Goal: Check status: Check status

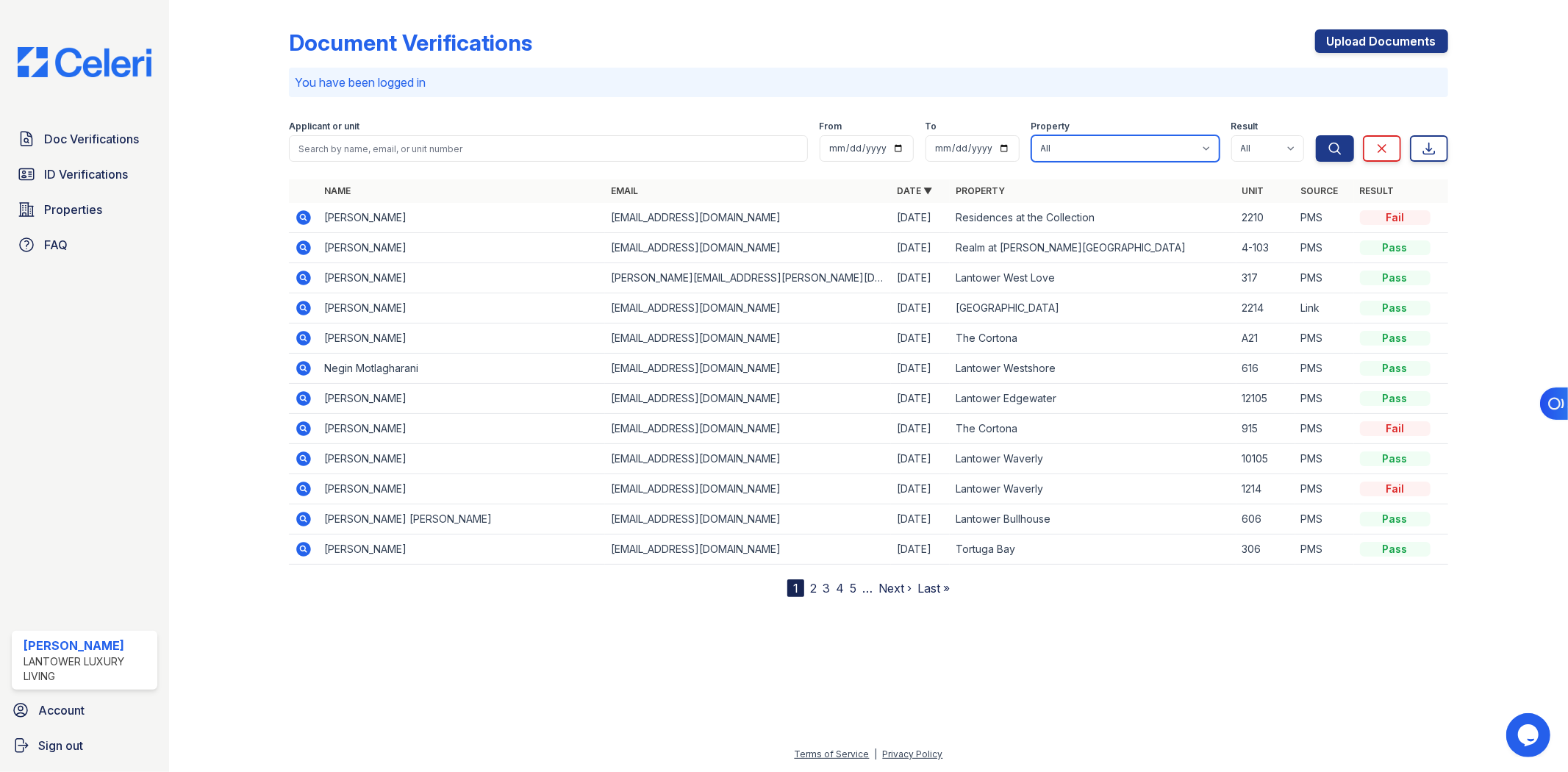
drag, startPoint x: 1111, startPoint y: 135, endPoint x: 1107, endPoint y: 146, distance: 11.7
click at [1108, 135] on select "All Lantower Ambrosio Lantower Asturia Lantower Brandon Crossroads Lantower Bul…" at bounding box center [1125, 149] width 188 height 27
select select "4687"
click at [1031, 135] on select "All Lantower Ambrosio Lantower Asturia Lantower Brandon Crossroads Lantower Bul…" at bounding box center [1125, 149] width 188 height 27
click at [1333, 148] on icon "submit" at bounding box center [1335, 148] width 15 height 15
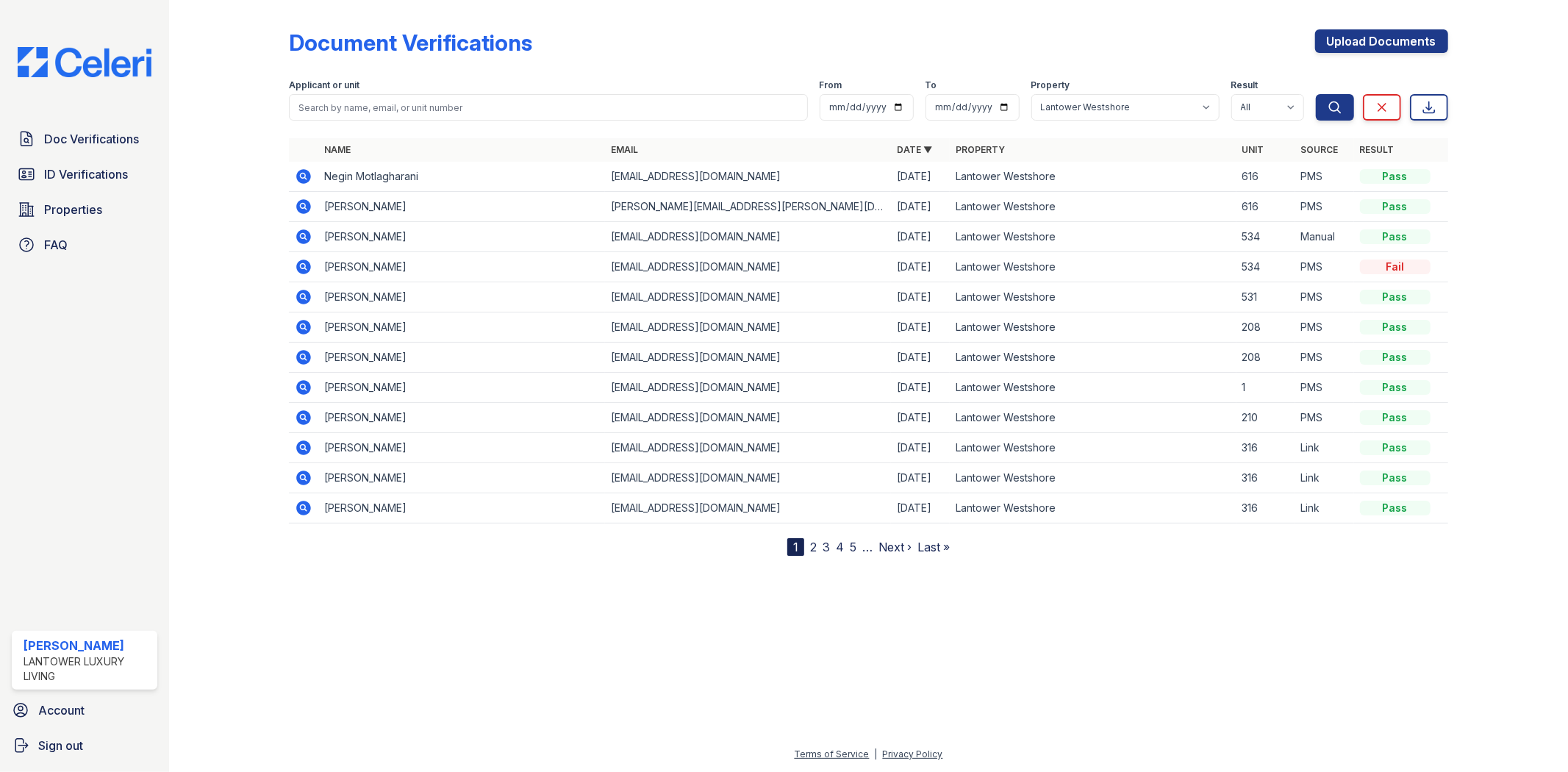
click at [300, 509] on icon at bounding box center [303, 507] width 18 height 18
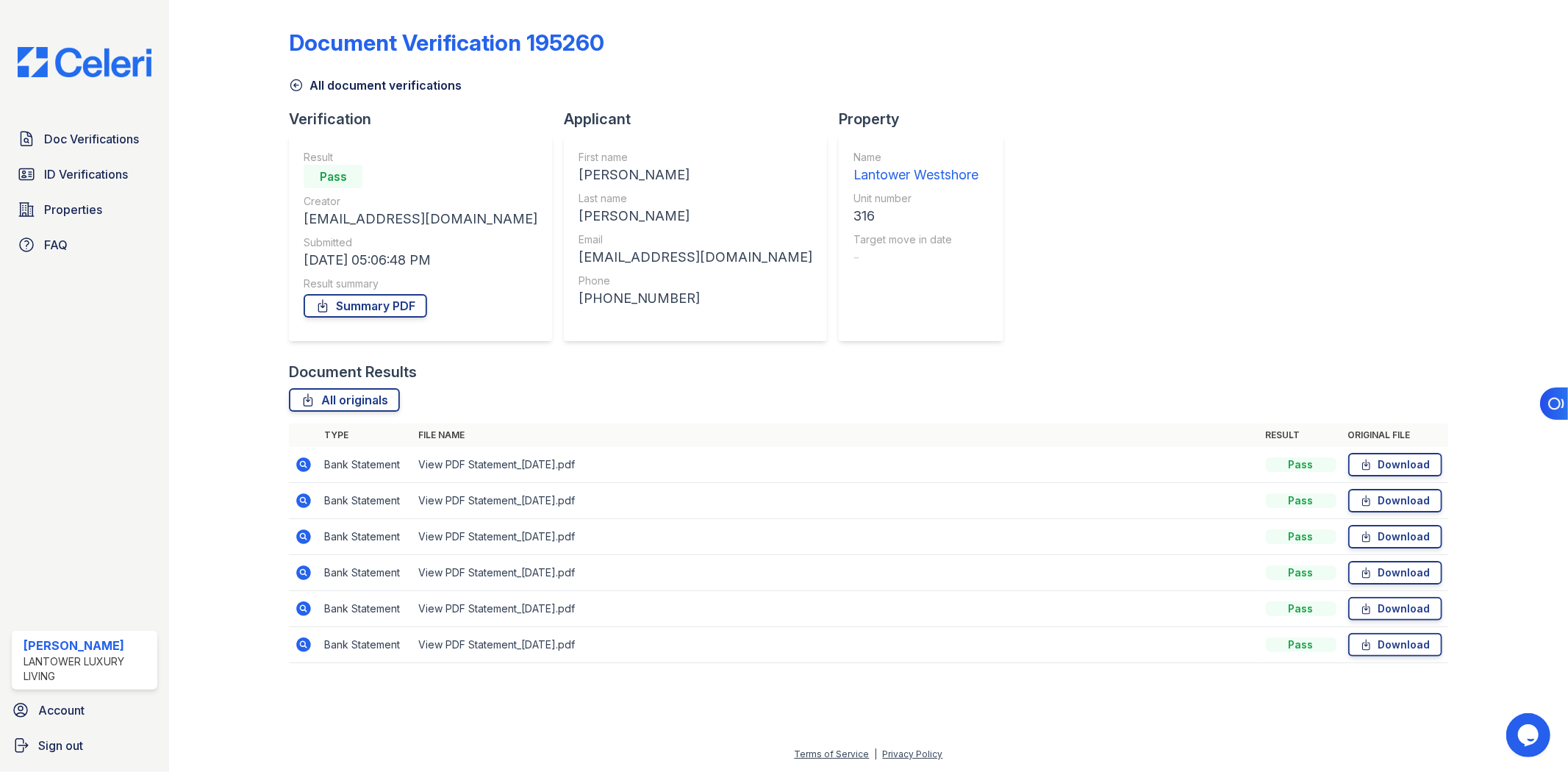
click at [302, 93] on link "All document verifications" at bounding box center [375, 85] width 173 height 18
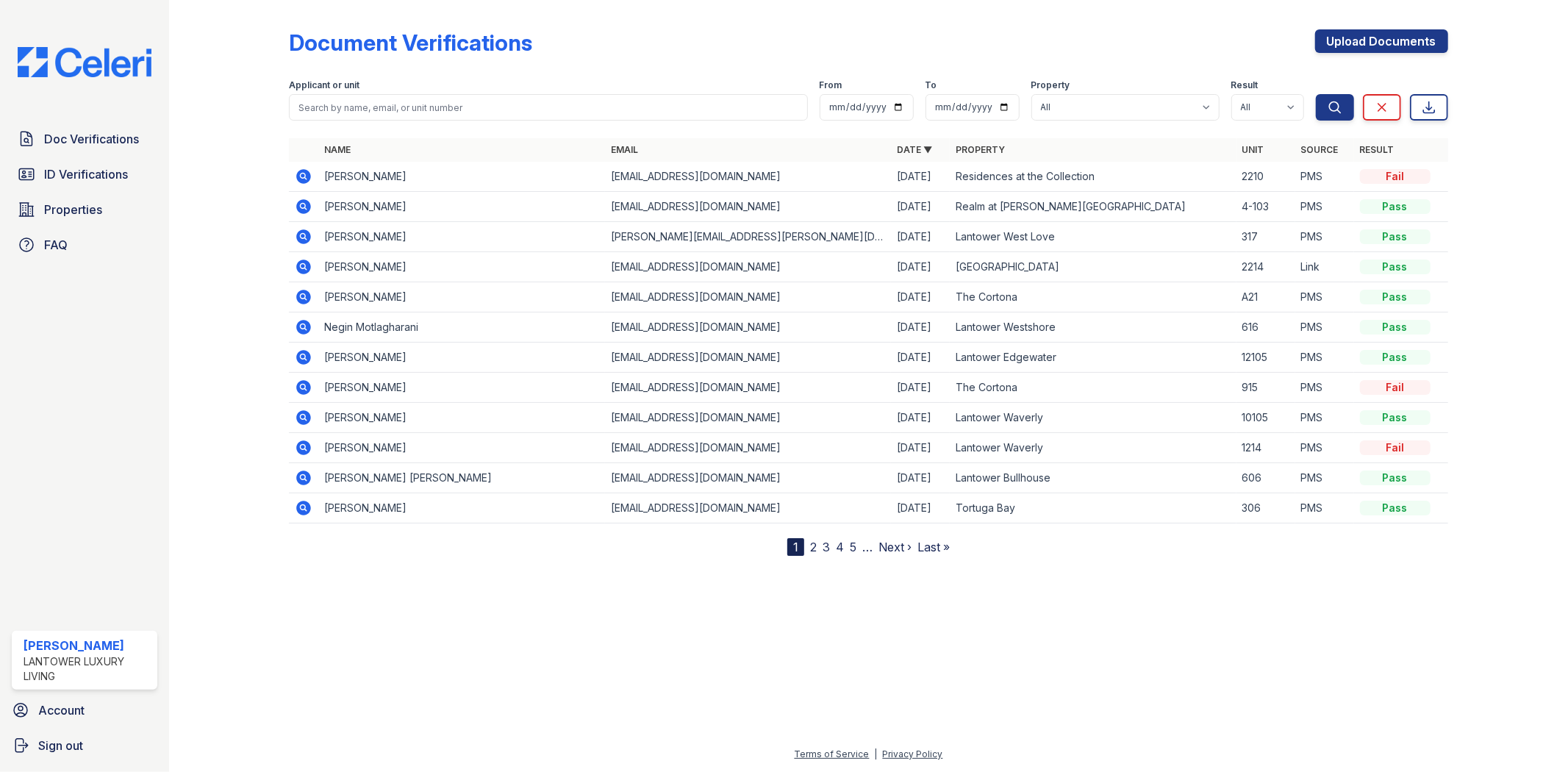
click at [1075, 92] on div "Property" at bounding box center [1125, 86] width 188 height 15
click at [1098, 105] on select "All Lantower Ambrosio Lantower Asturia Lantower Brandon Crossroads Lantower Bul…" at bounding box center [1125, 107] width 188 height 27
select select "4687"
click at [1031, 94] on select "All Lantower Ambrosio Lantower Asturia Lantower Brandon Crossroads Lantower Bul…" at bounding box center [1125, 107] width 188 height 27
click at [1328, 114] on icon "submit" at bounding box center [1335, 107] width 15 height 15
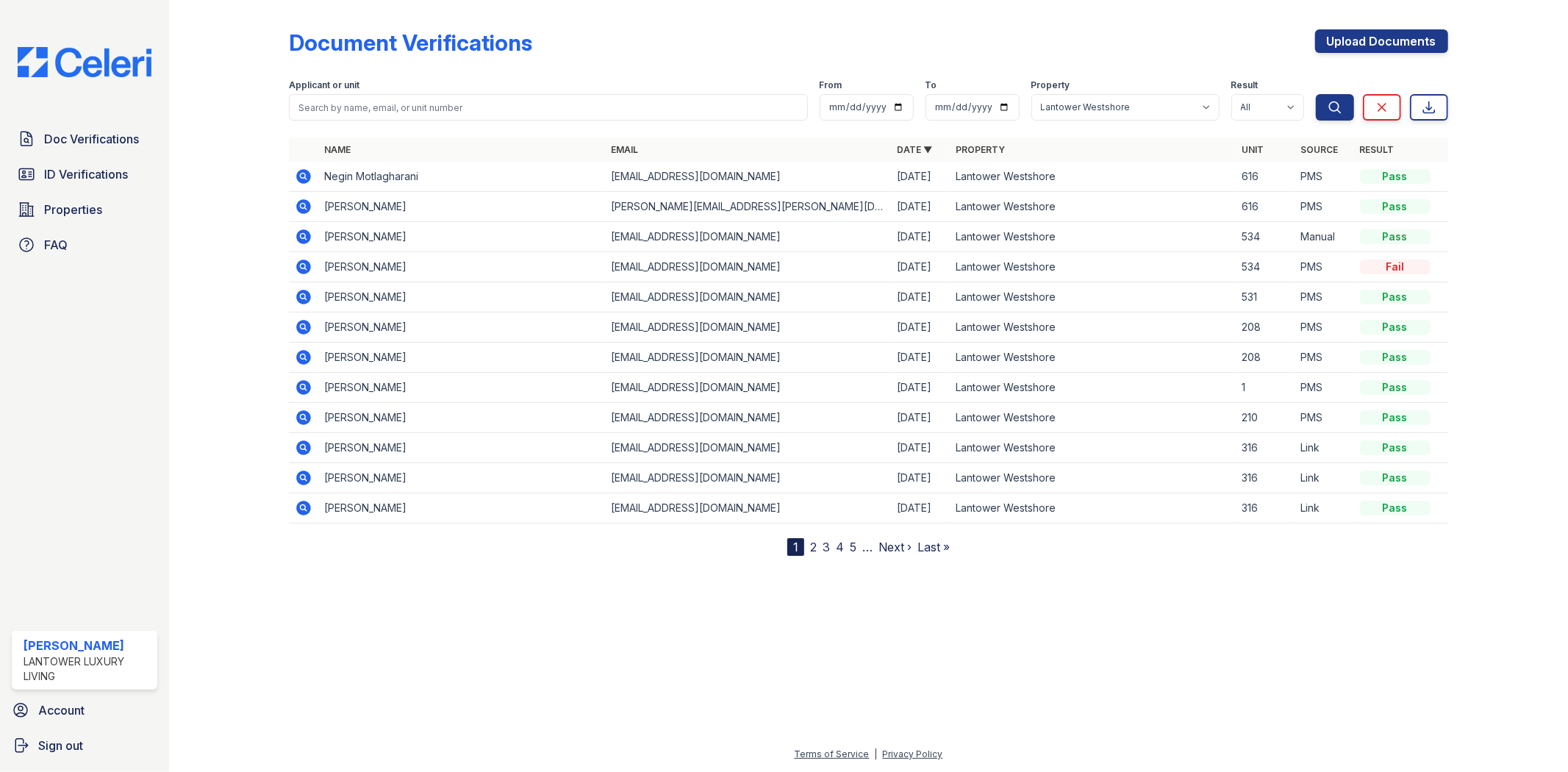
click at [305, 478] on icon at bounding box center [303, 478] width 18 height 18
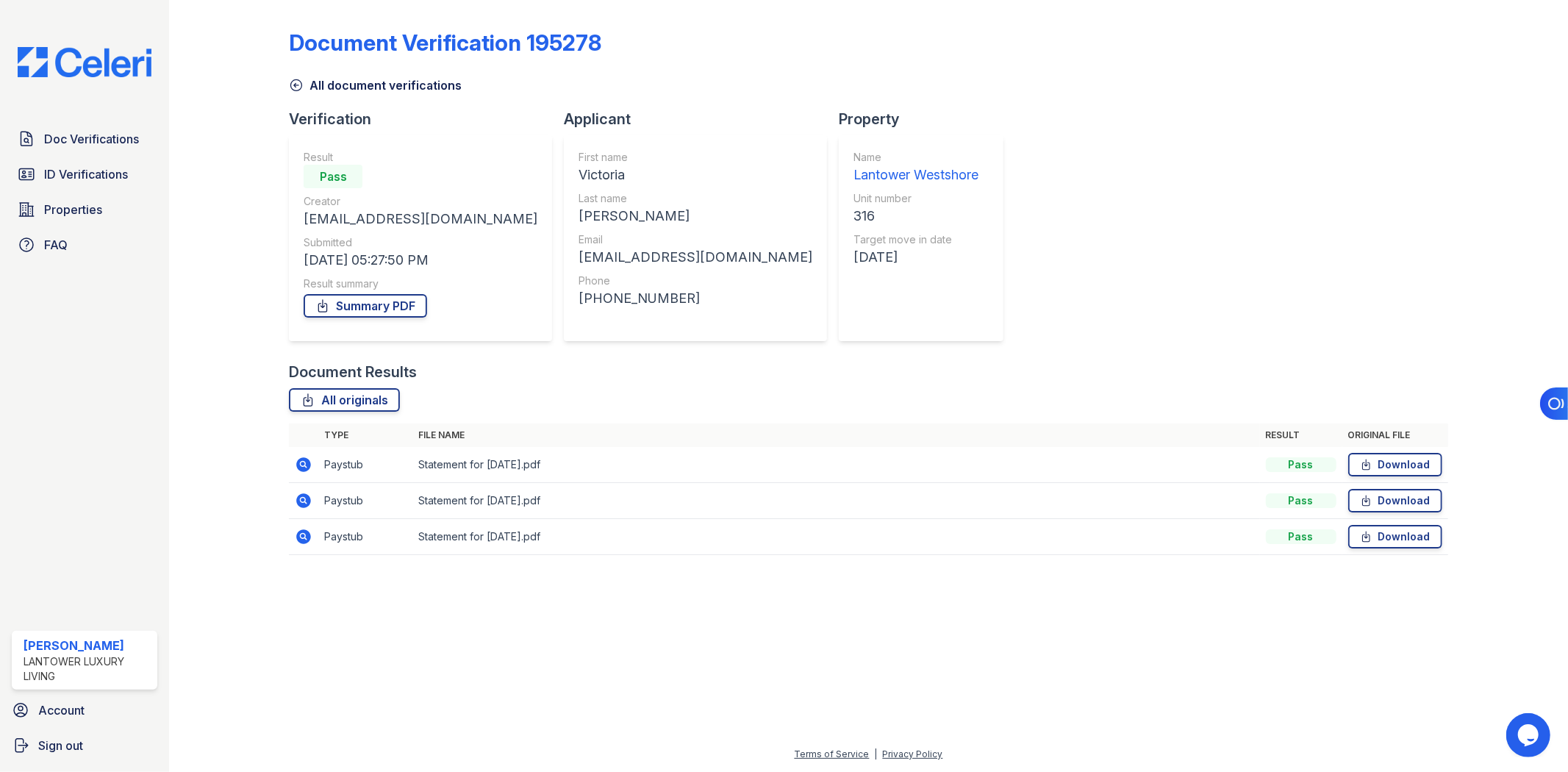
click at [309, 539] on icon at bounding box center [304, 536] width 15 height 15
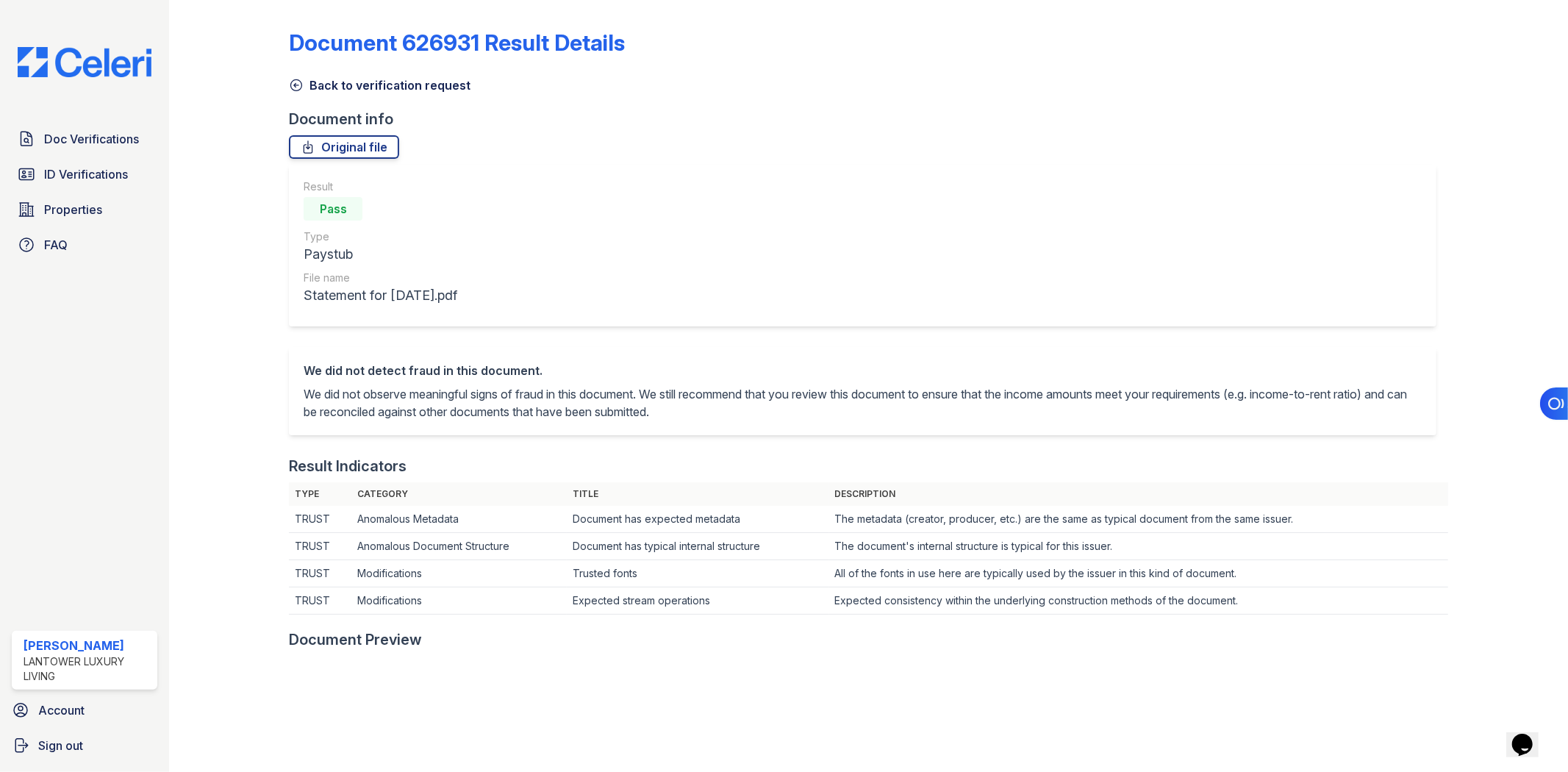
click at [291, 79] on icon at bounding box center [296, 85] width 15 height 15
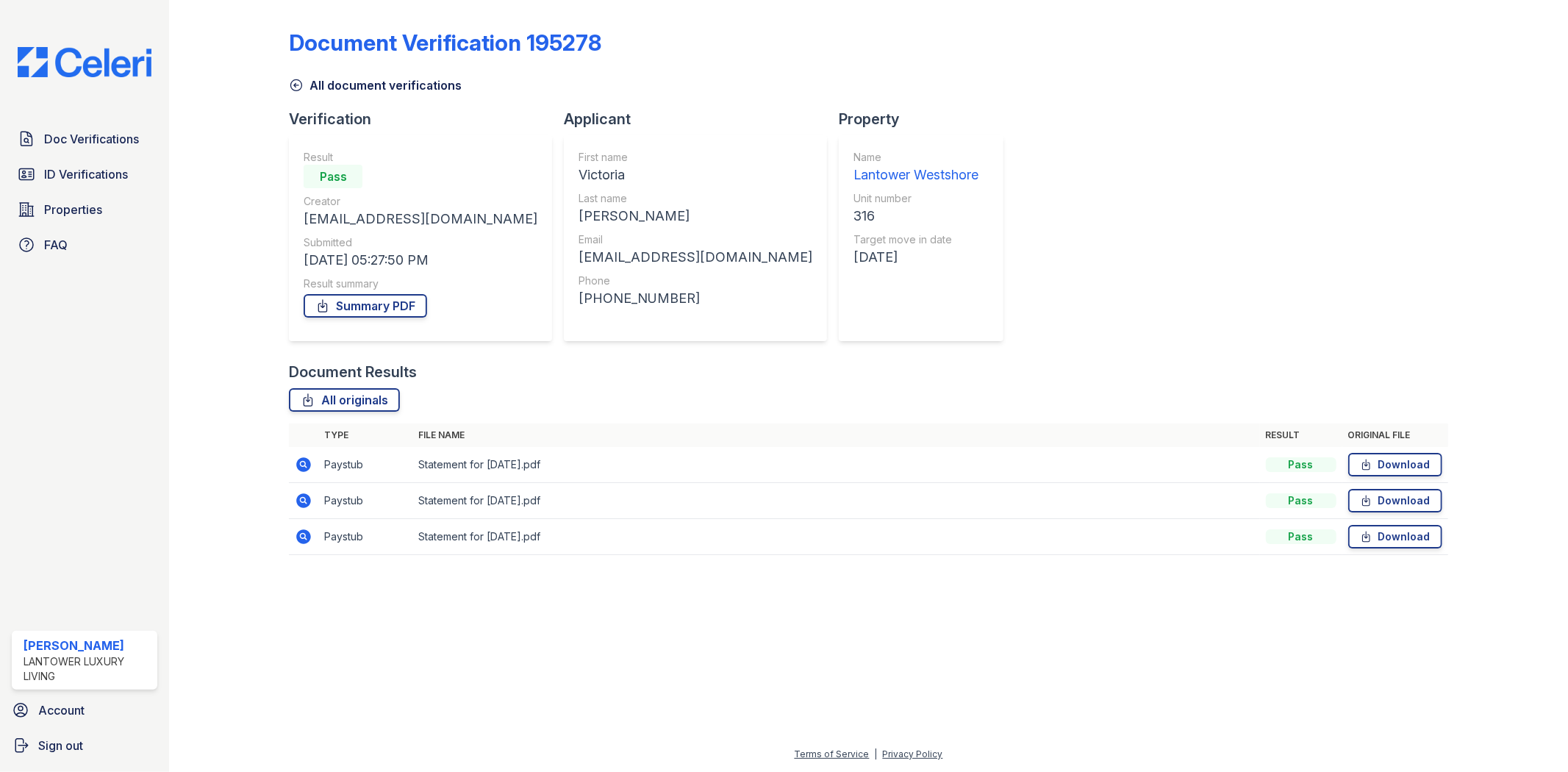
click at [307, 495] on icon at bounding box center [304, 500] width 15 height 15
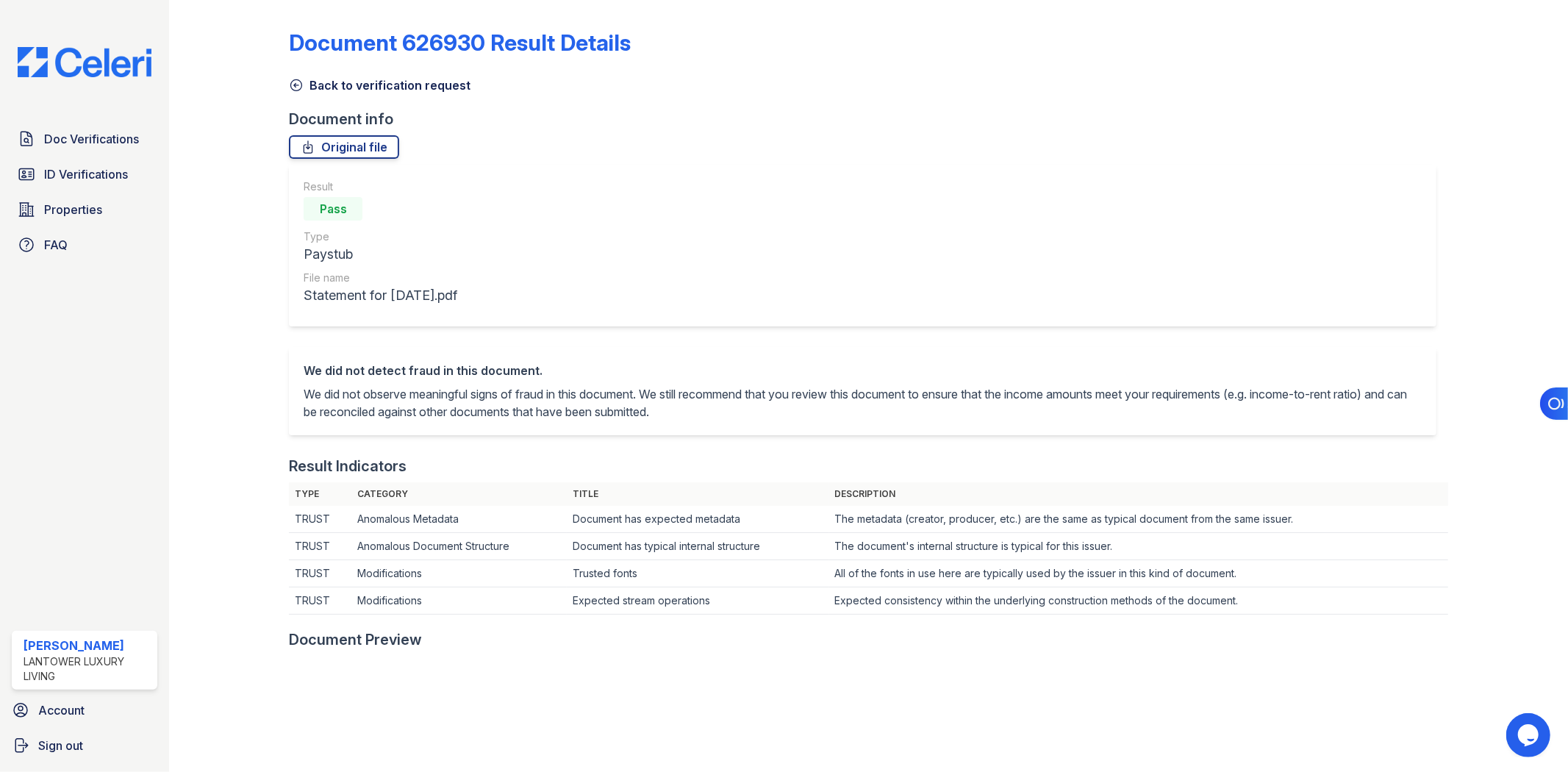
click at [309, 91] on link "Back to verification request" at bounding box center [380, 85] width 182 height 18
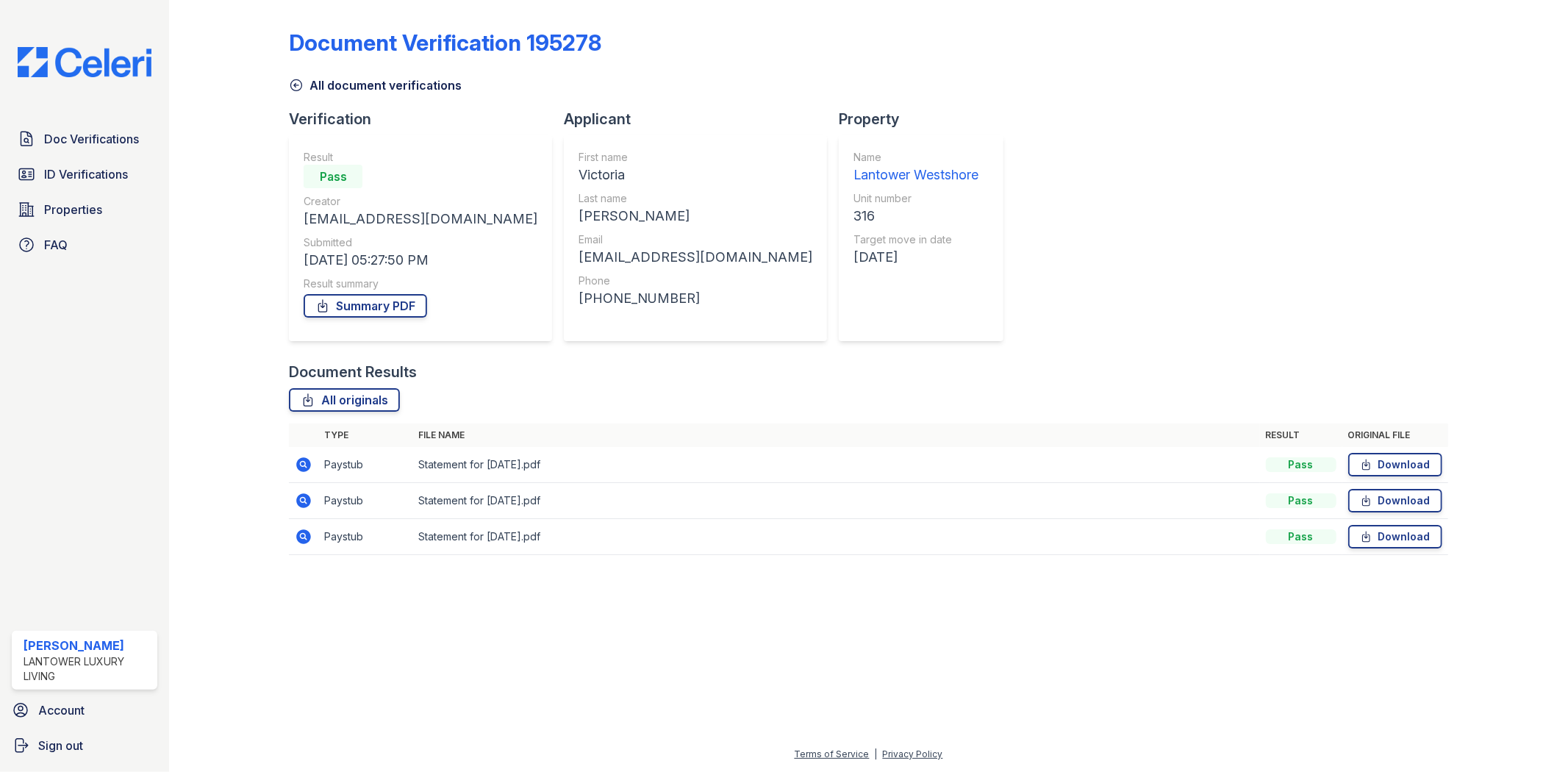
click at [310, 465] on icon at bounding box center [304, 464] width 15 height 15
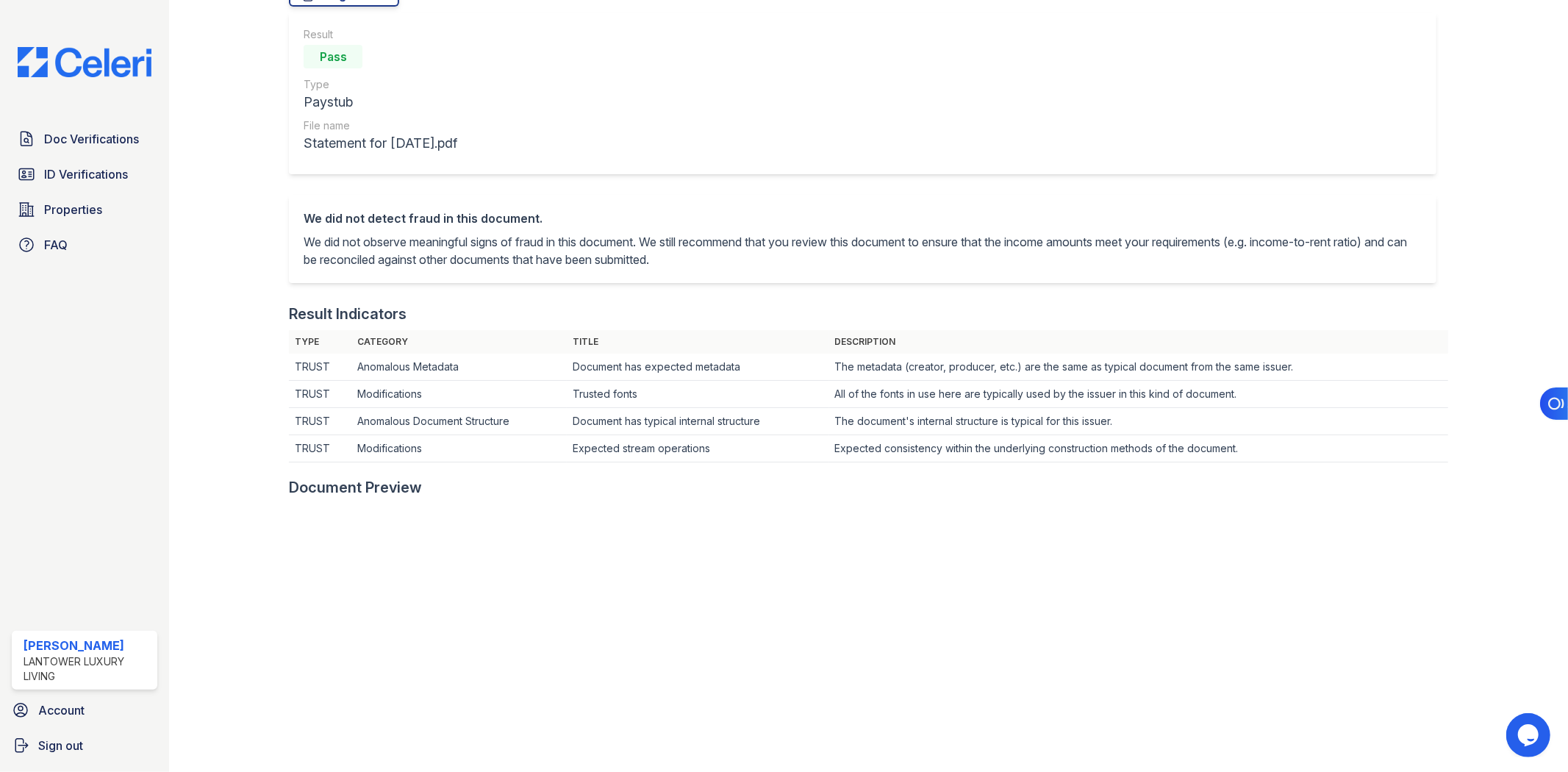
scroll to position [81, 0]
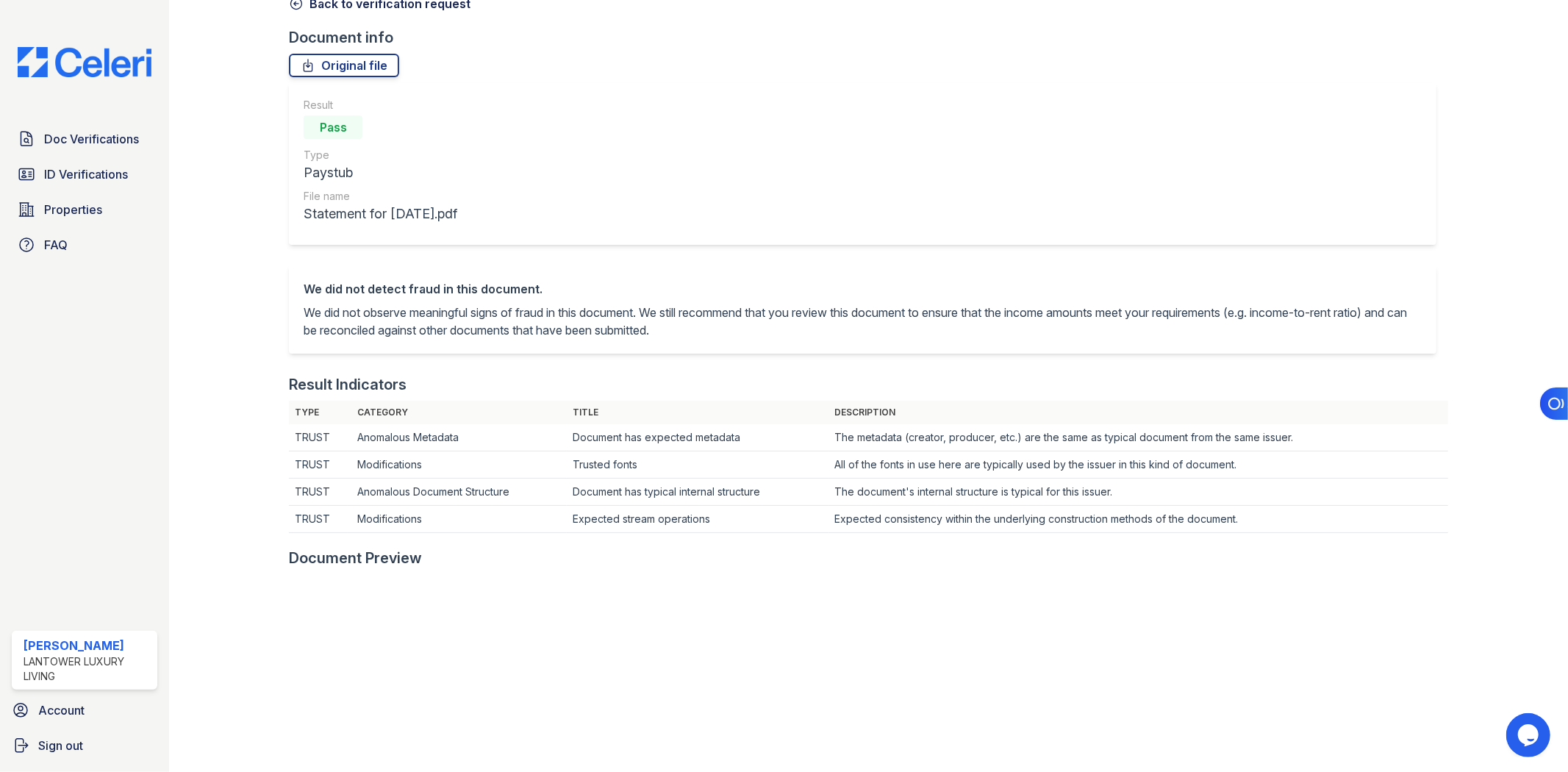
click at [294, 9] on icon at bounding box center [297, 4] width 11 height 11
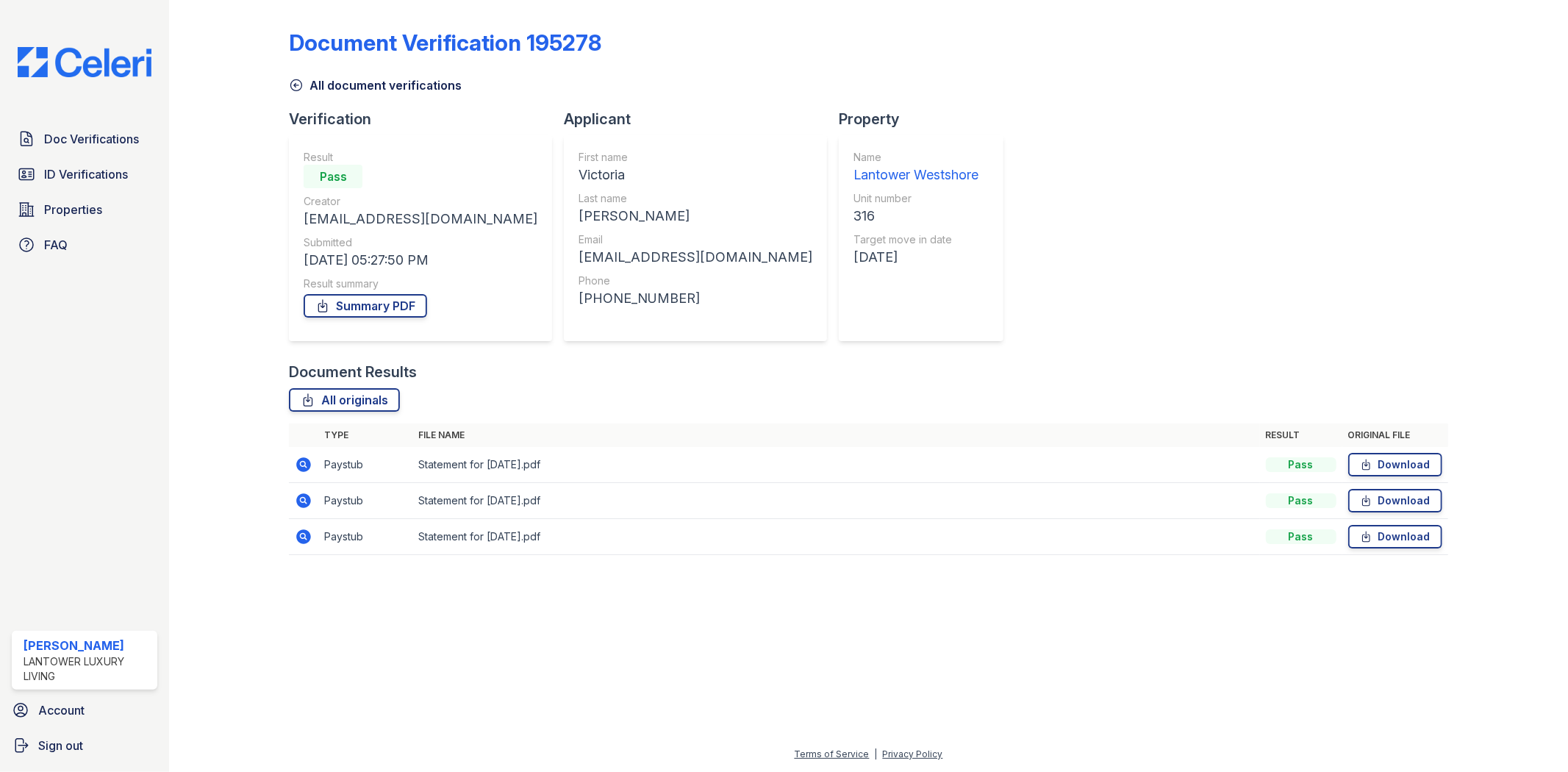
click at [309, 536] on icon at bounding box center [304, 536] width 15 height 15
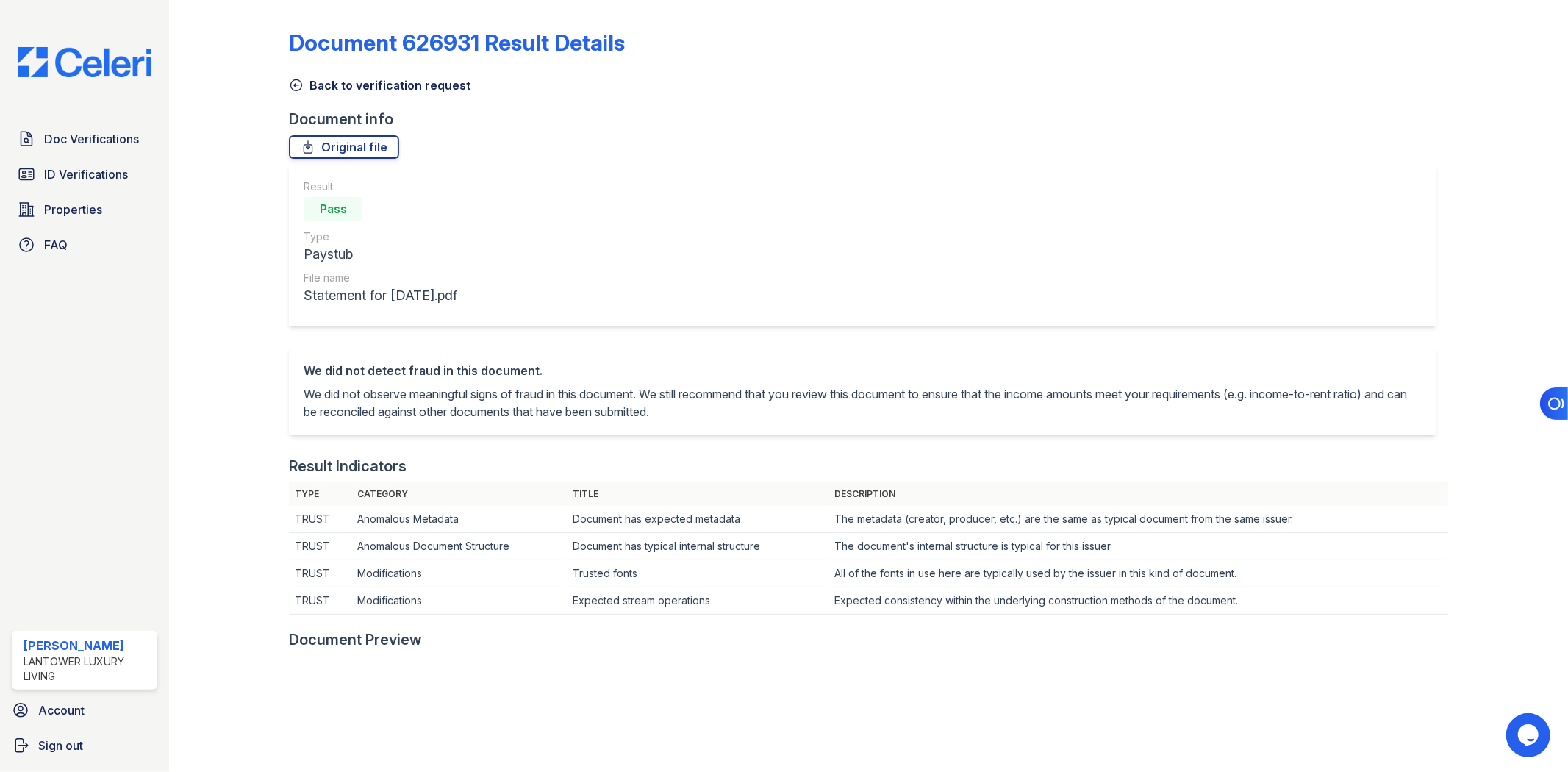
click at [319, 82] on link "Back to verification request" at bounding box center [380, 85] width 182 height 18
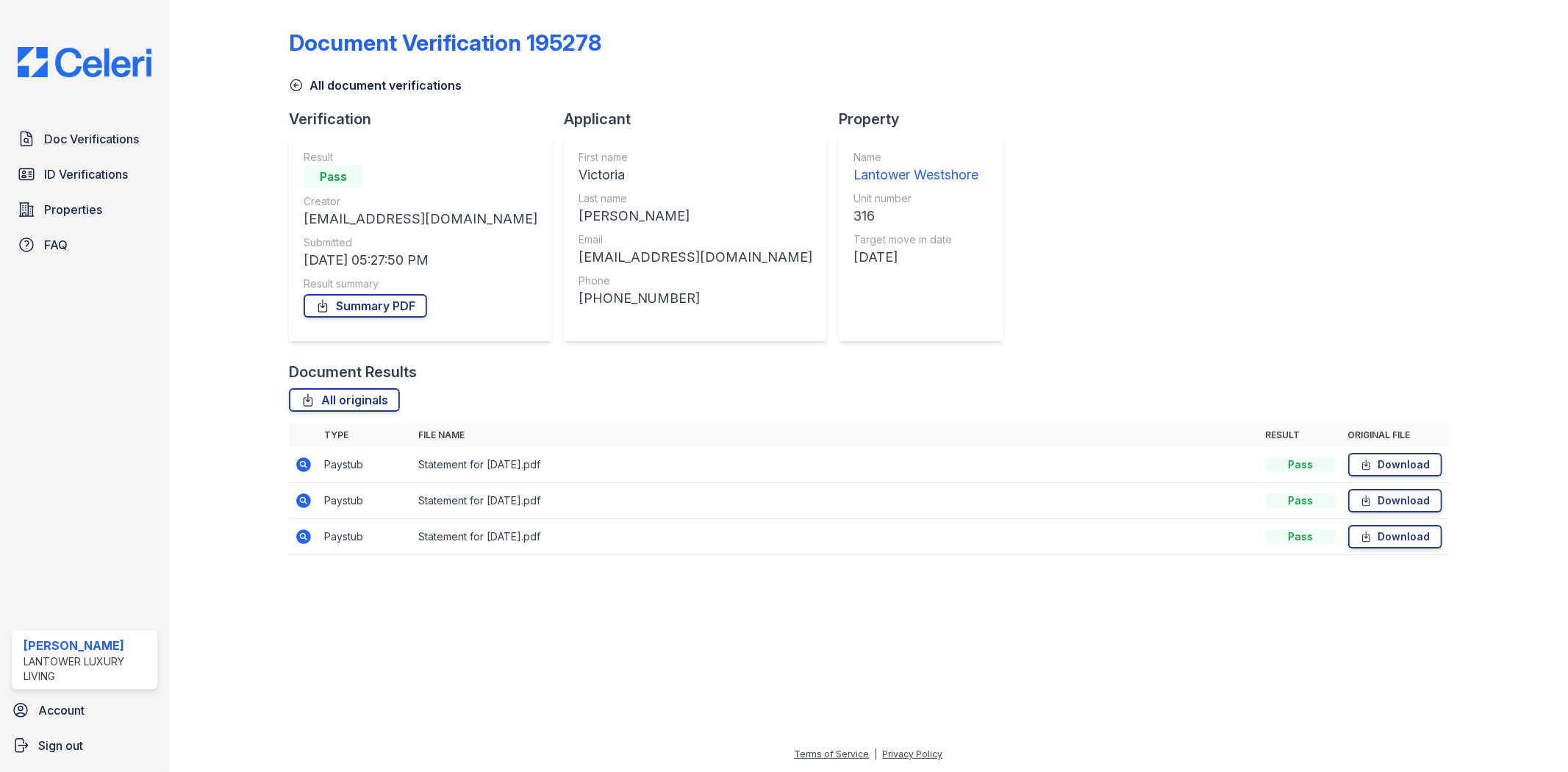
click at [302, 81] on icon at bounding box center [296, 85] width 15 height 15
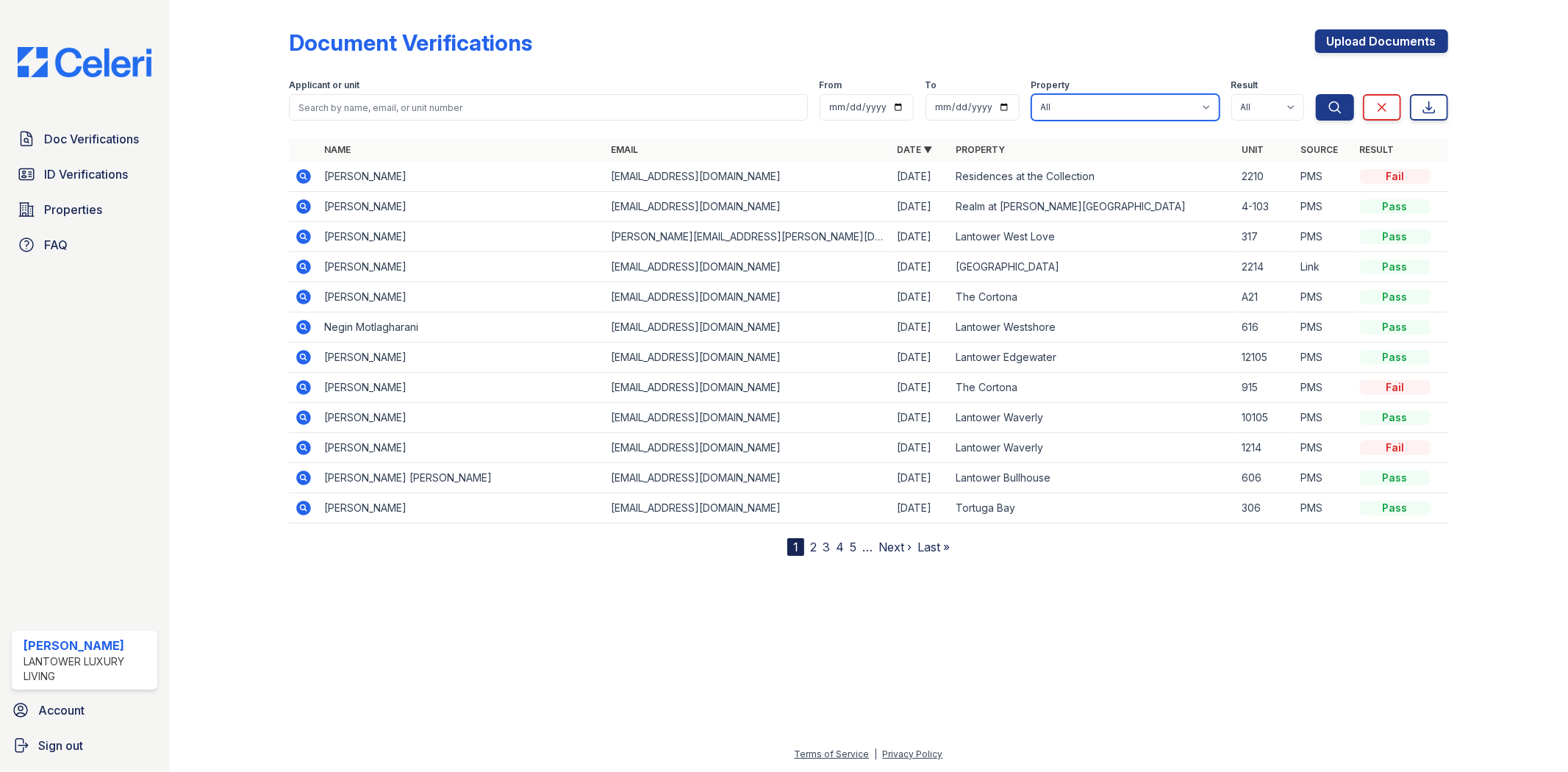
click at [1072, 98] on select "All Lantower Ambrosio Lantower Asturia Lantower Brandon Crossroads Lantower Bul…" at bounding box center [1125, 107] width 188 height 27
select select "4687"
click at [1031, 94] on select "All Lantower Ambrosio Lantower Asturia Lantower Brandon Crossroads Lantower Bul…" at bounding box center [1125, 107] width 188 height 27
click at [1328, 112] on icon "submit" at bounding box center [1335, 107] width 15 height 15
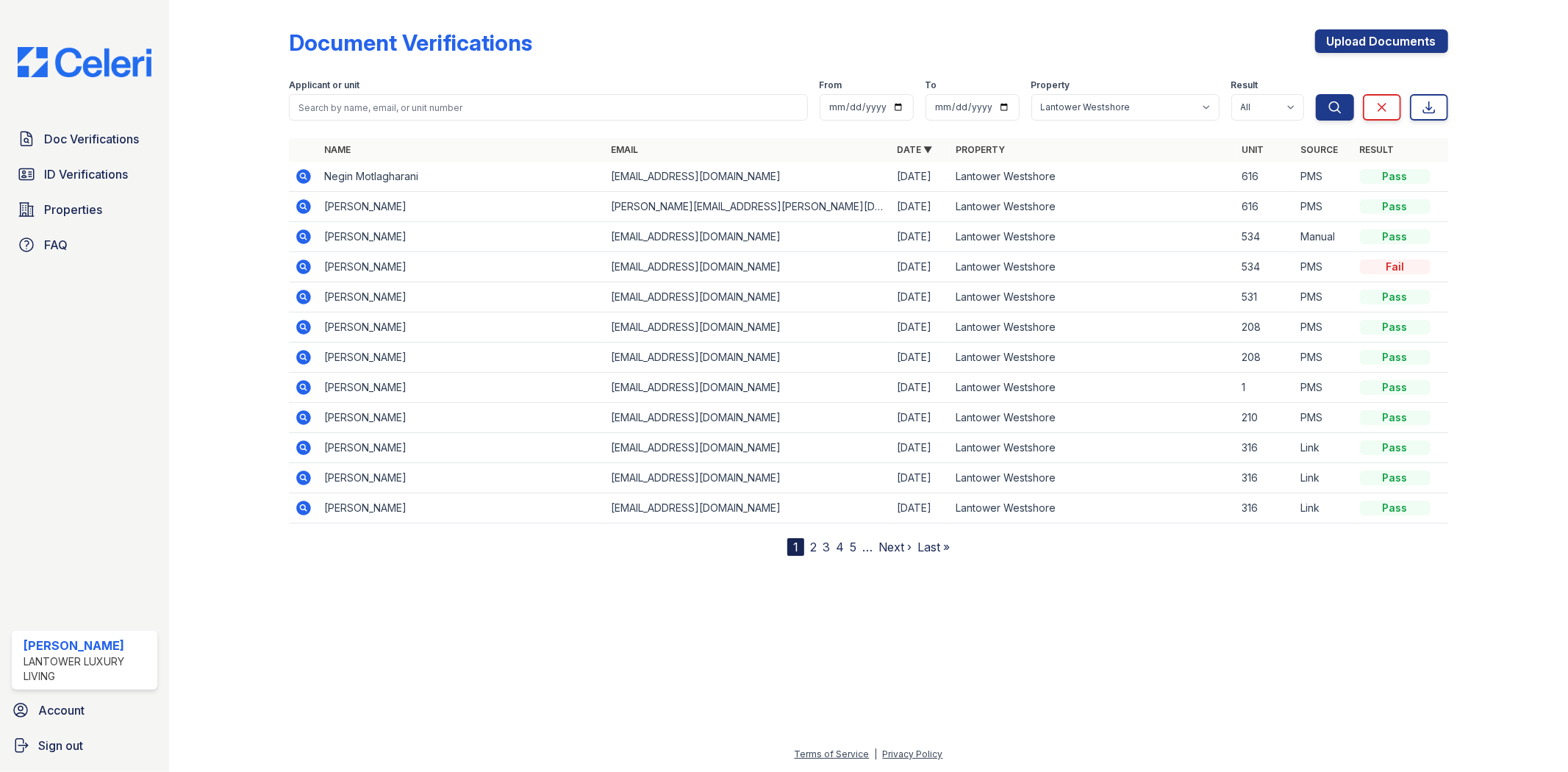
click at [307, 450] on icon at bounding box center [304, 447] width 15 height 15
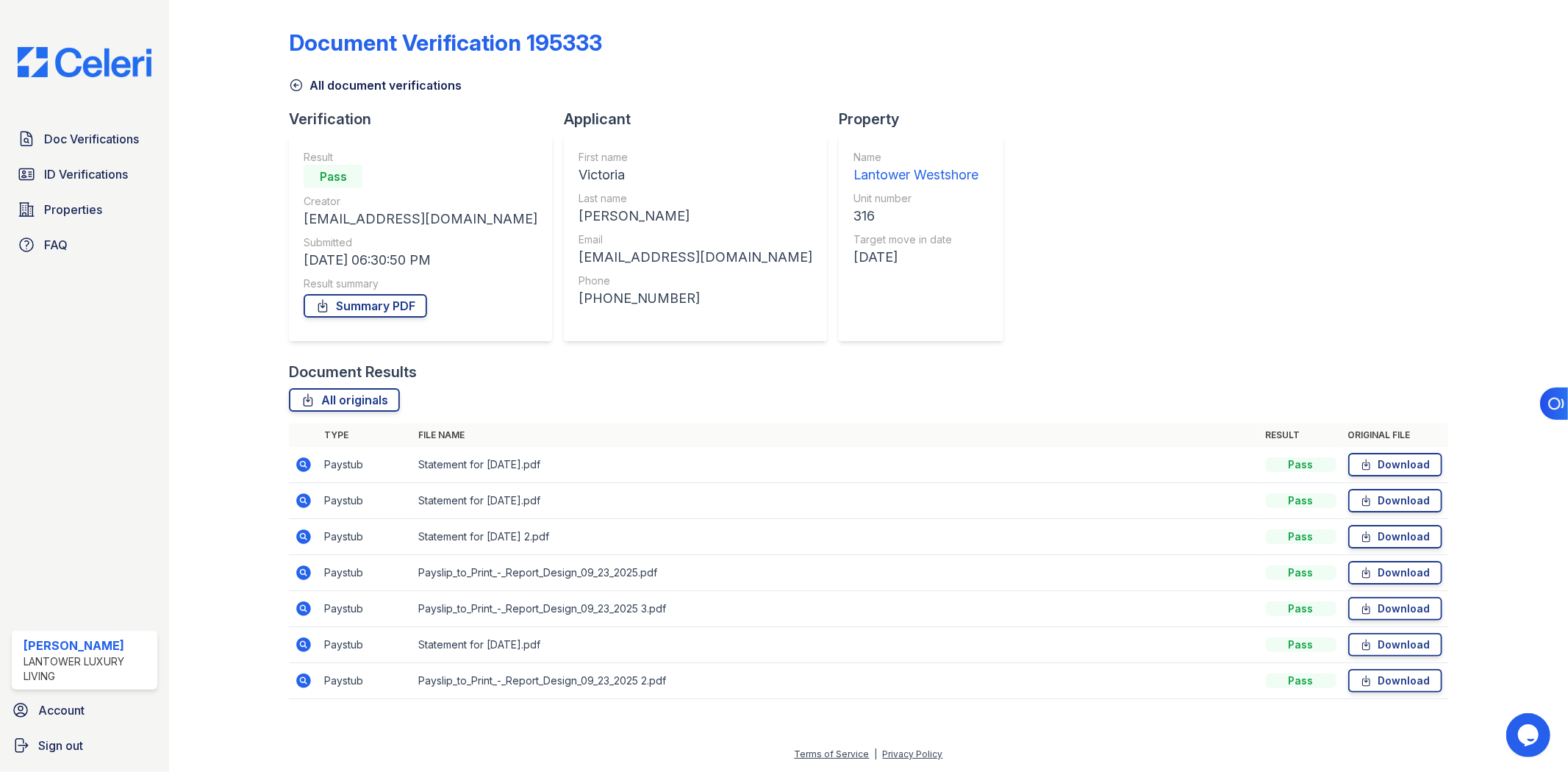
click at [305, 682] on icon at bounding box center [303, 680] width 18 height 18
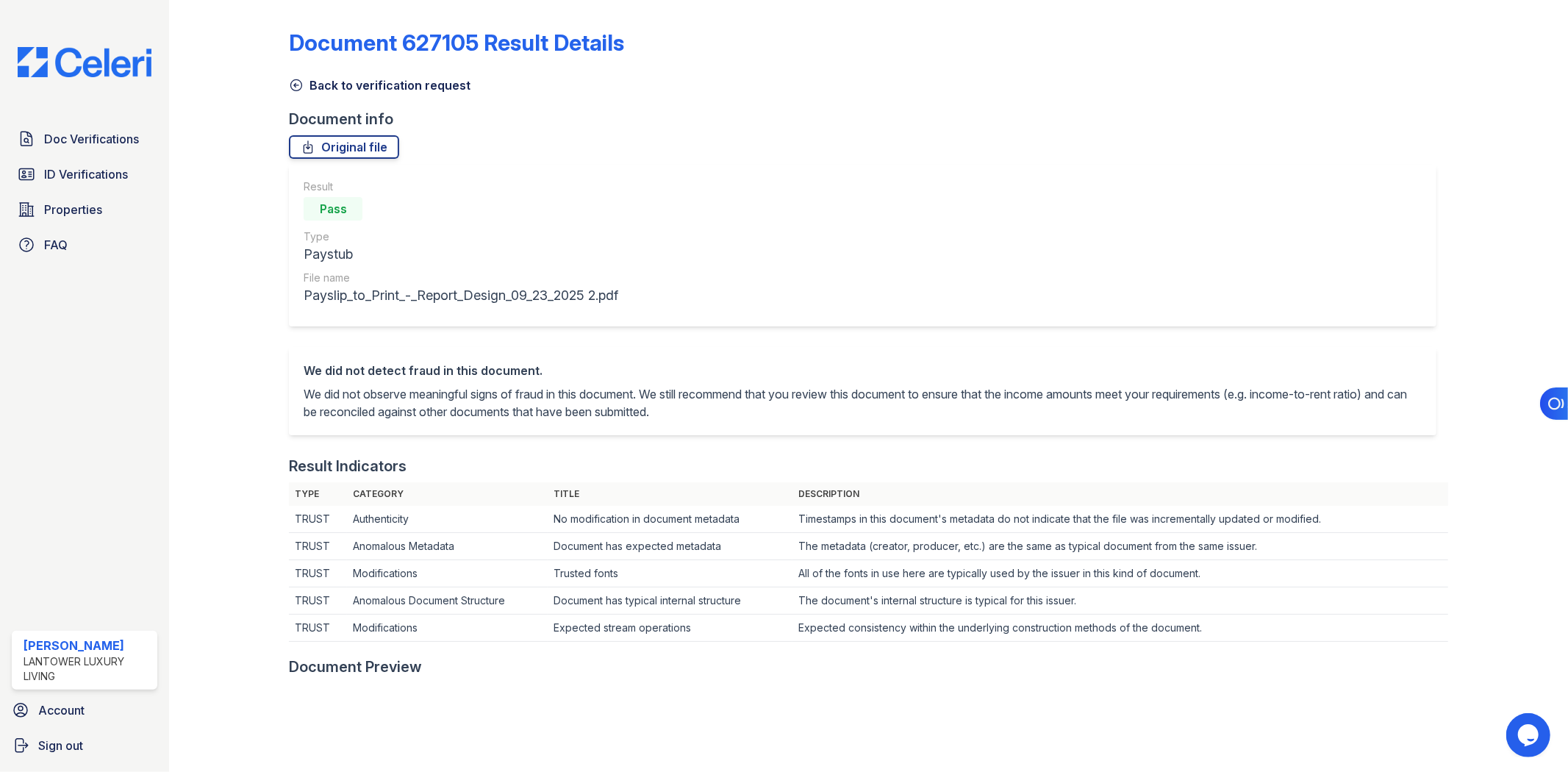
click at [435, 91] on link "Back to verification request" at bounding box center [380, 85] width 182 height 18
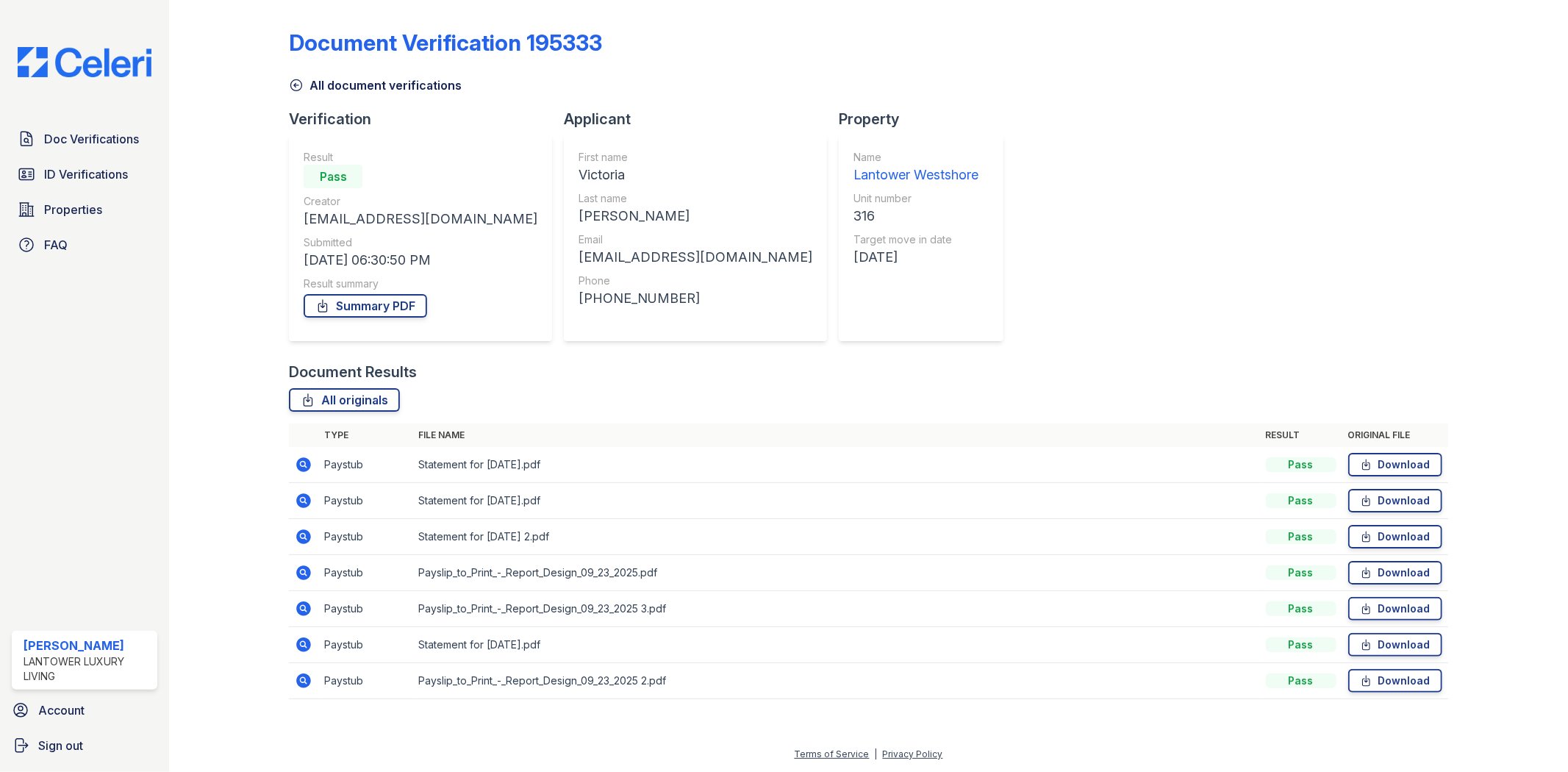
click at [307, 638] on icon at bounding box center [303, 644] width 18 height 18
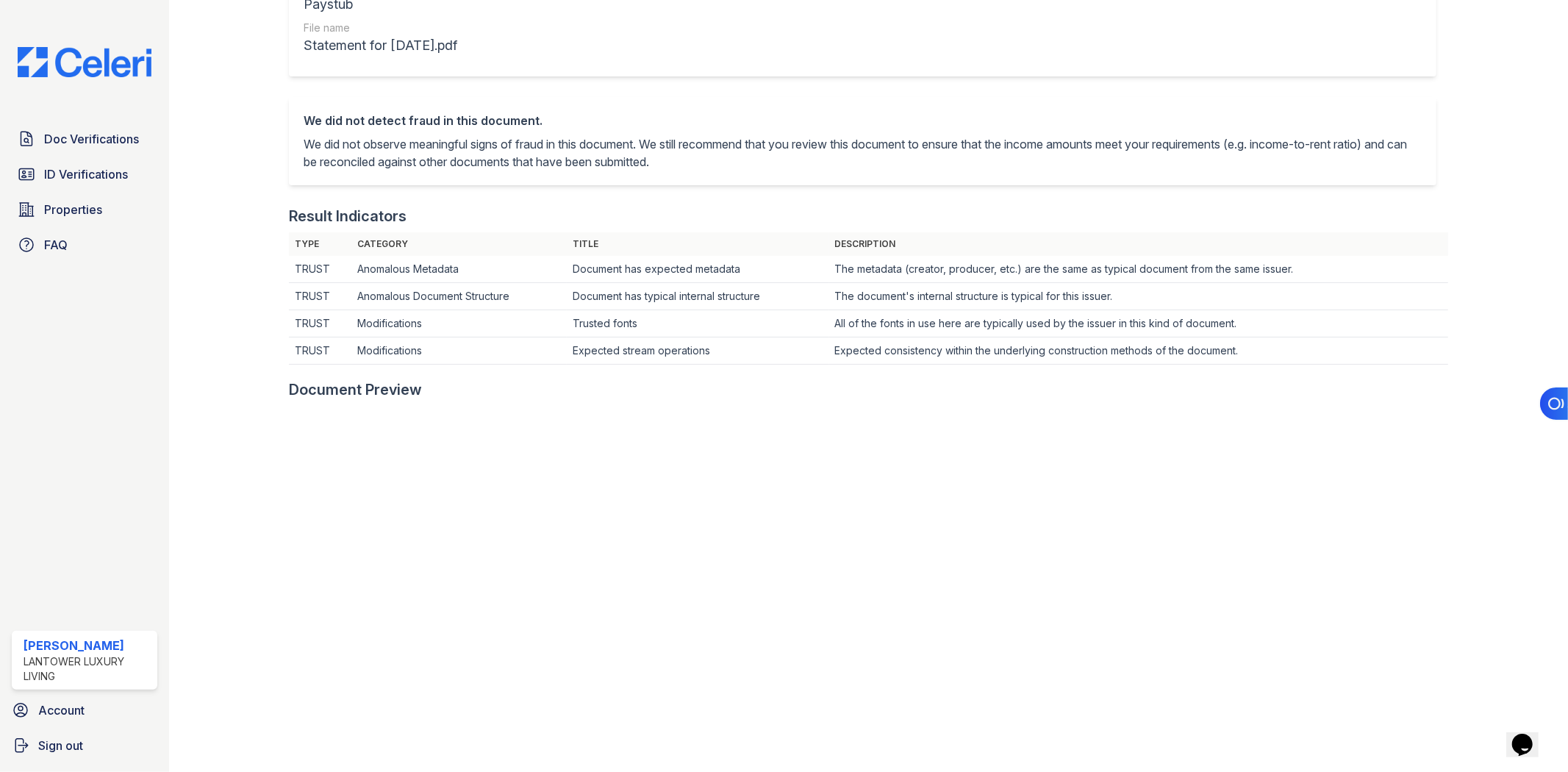
scroll to position [81, 0]
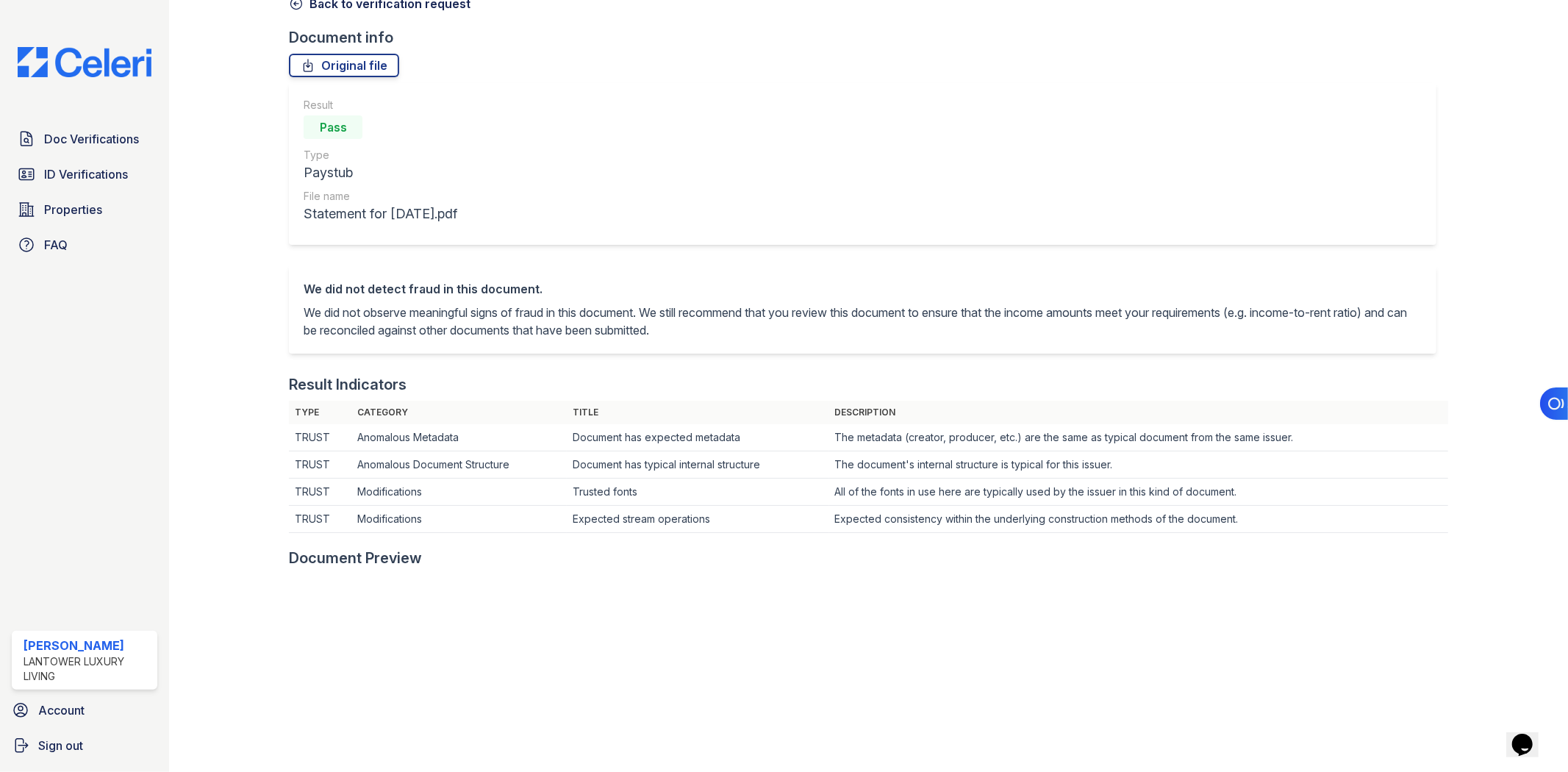
click at [294, 5] on icon at bounding box center [296, 3] width 15 height 15
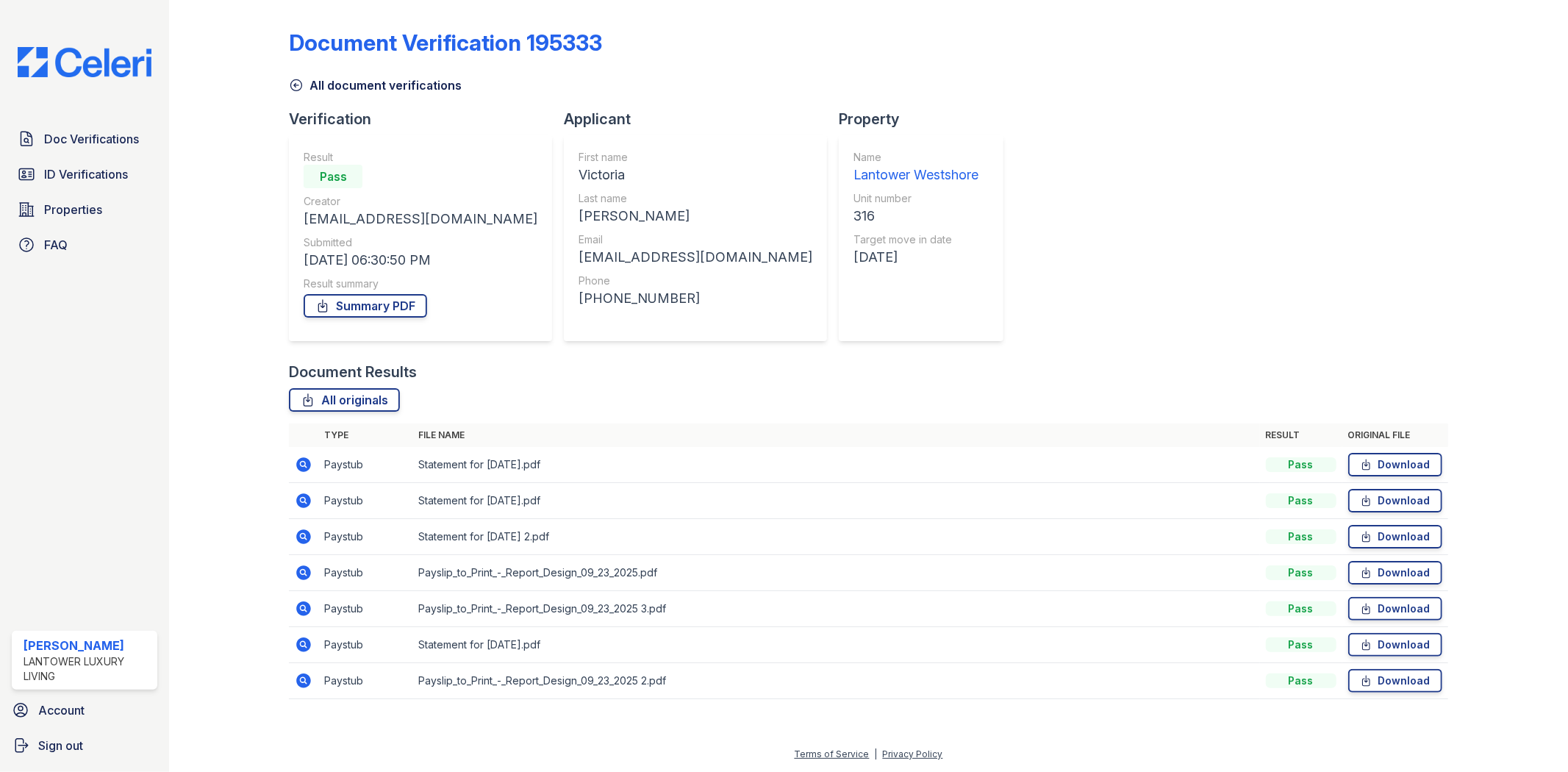
click at [302, 569] on icon at bounding box center [303, 572] width 18 height 18
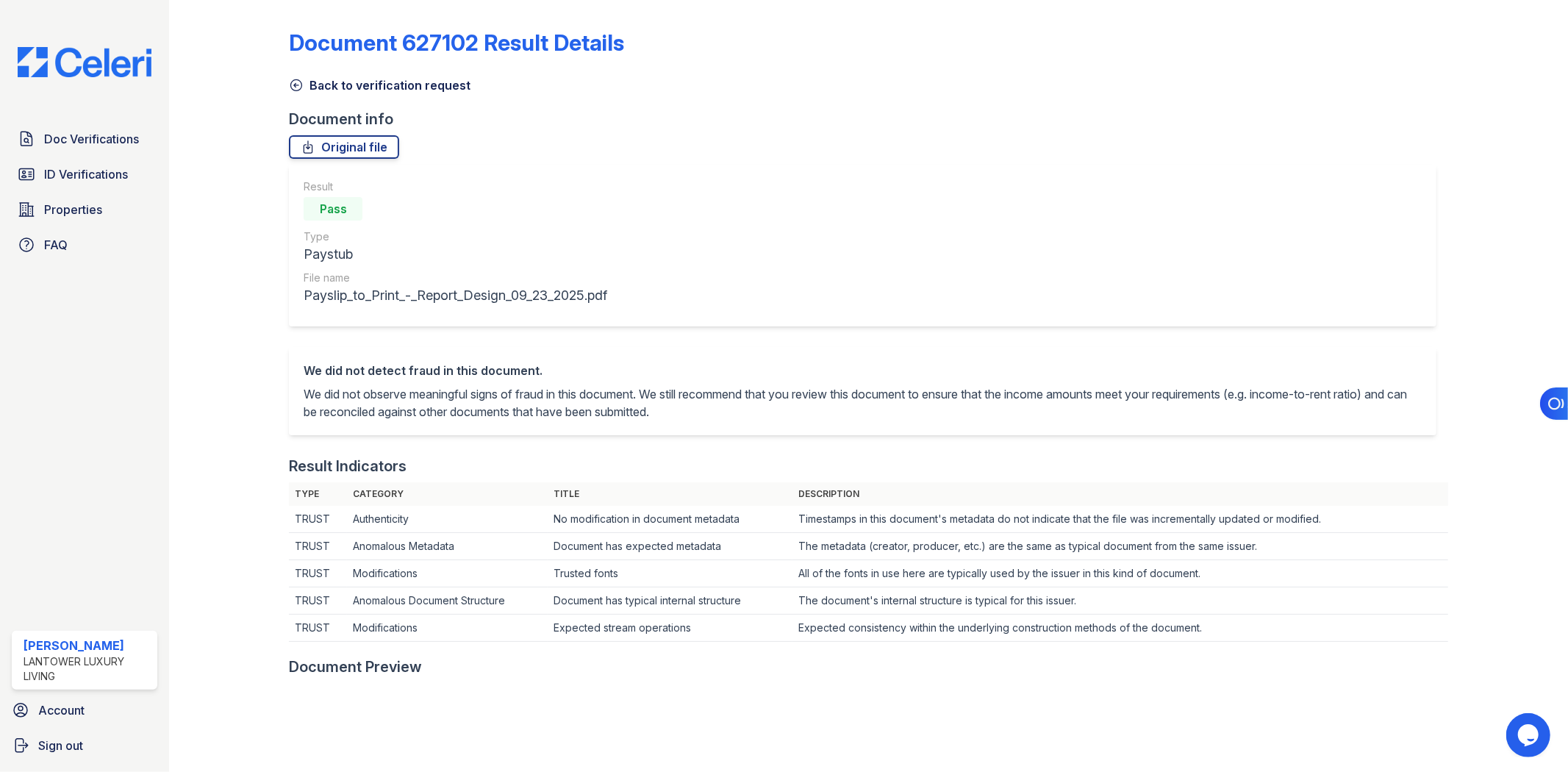
click at [328, 93] on link "Back to verification request" at bounding box center [380, 85] width 182 height 18
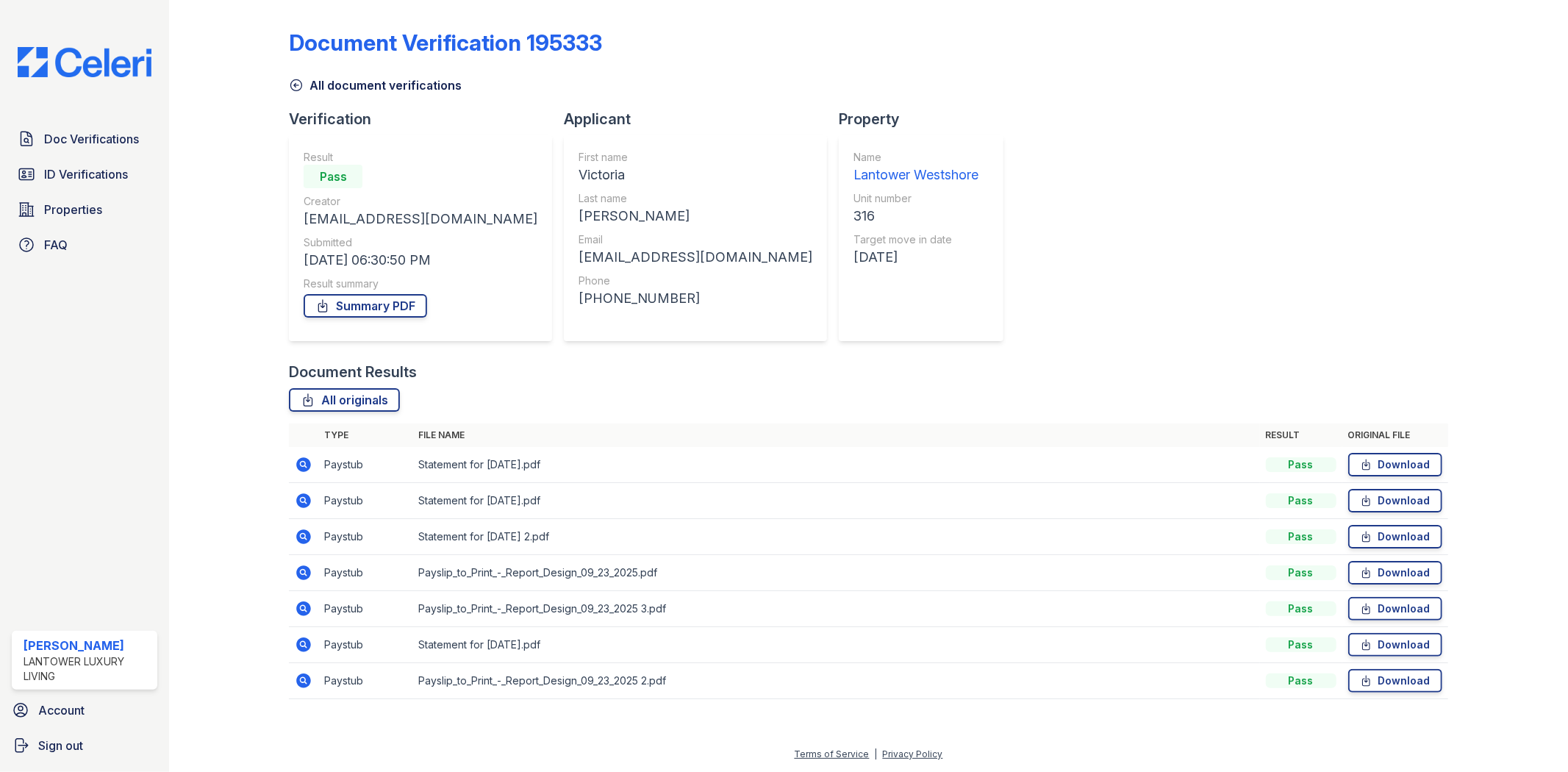
click at [299, 611] on icon at bounding box center [304, 608] width 15 height 15
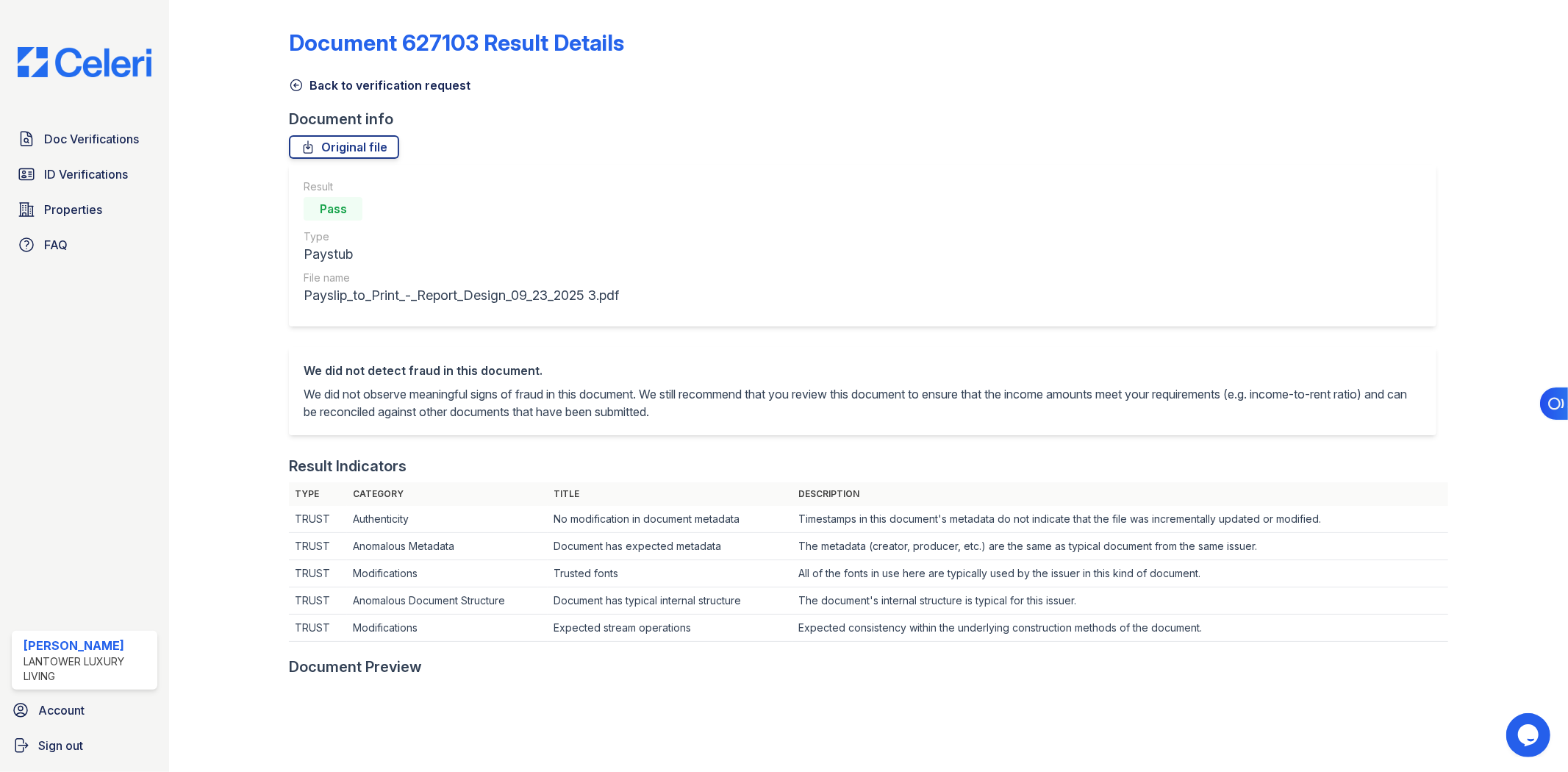
click at [366, 94] on div "Document 627103 Result Details Back to verification request Document info Origi…" at bounding box center [868, 731] width 1158 height 1448
click at [366, 90] on link "Back to verification request" at bounding box center [380, 85] width 182 height 18
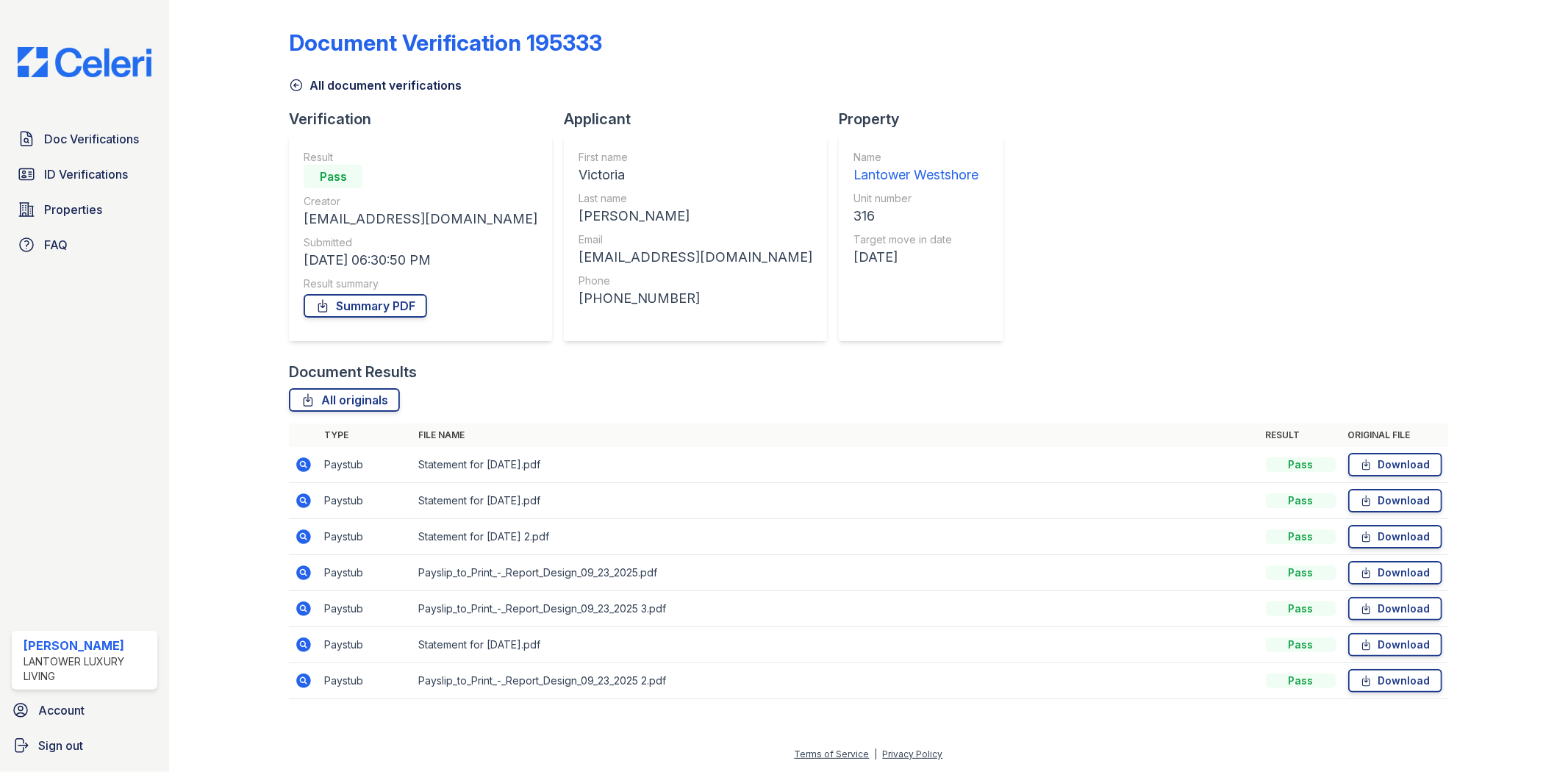
click at [303, 677] on icon at bounding box center [303, 680] width 18 height 18
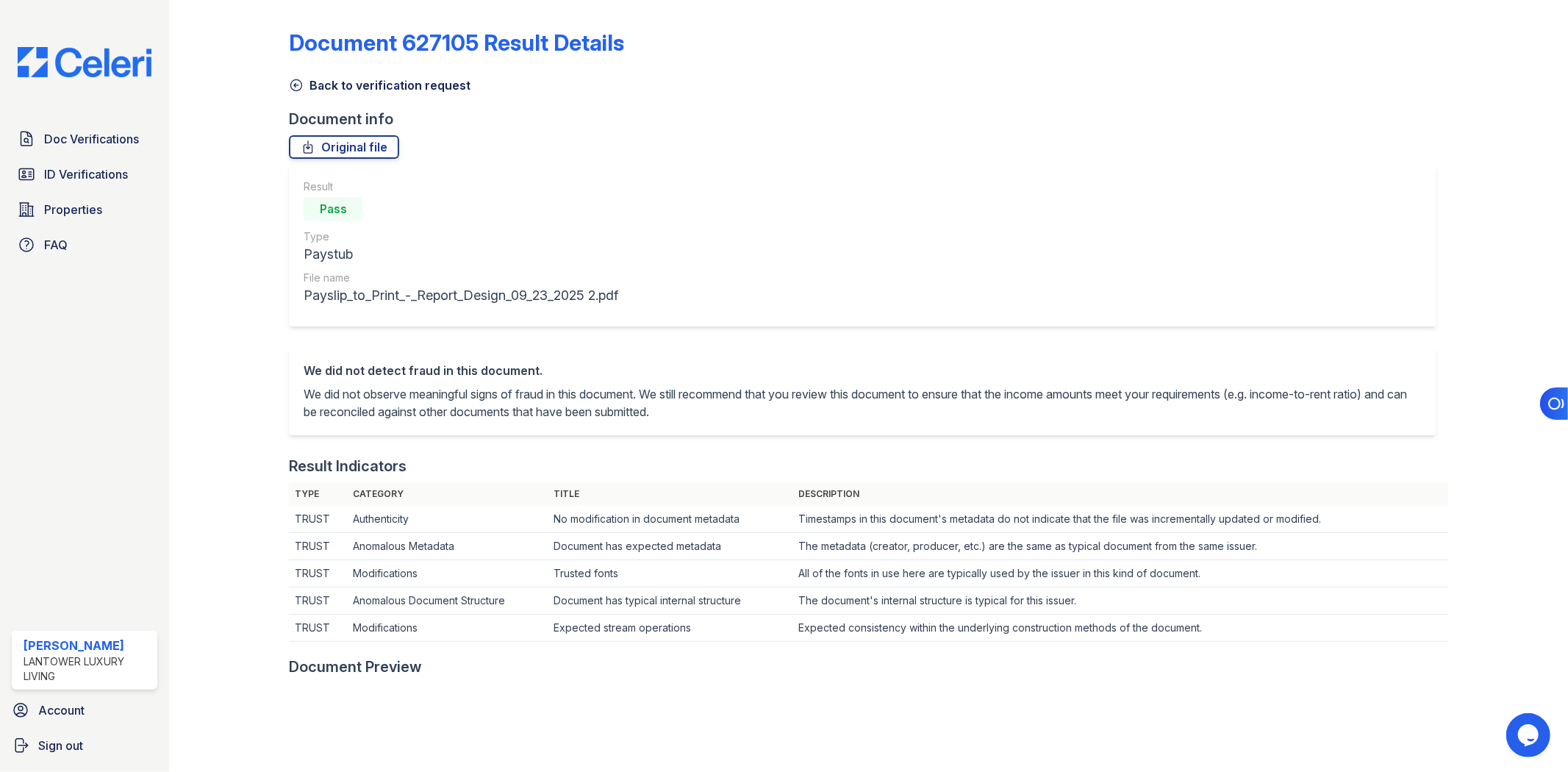
click at [356, 85] on link "Back to verification request" at bounding box center [380, 85] width 182 height 18
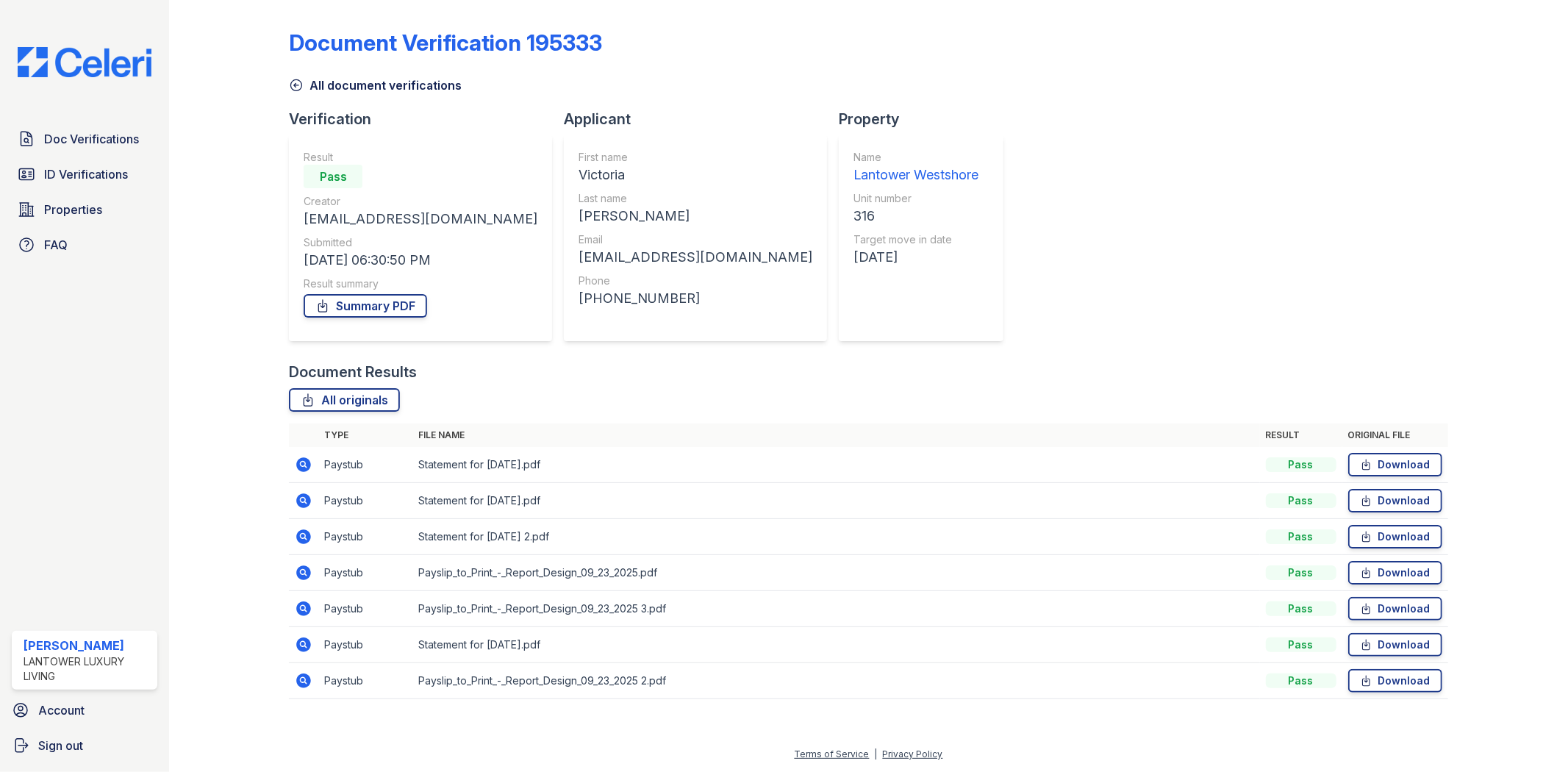
click at [298, 604] on icon at bounding box center [303, 608] width 18 height 18
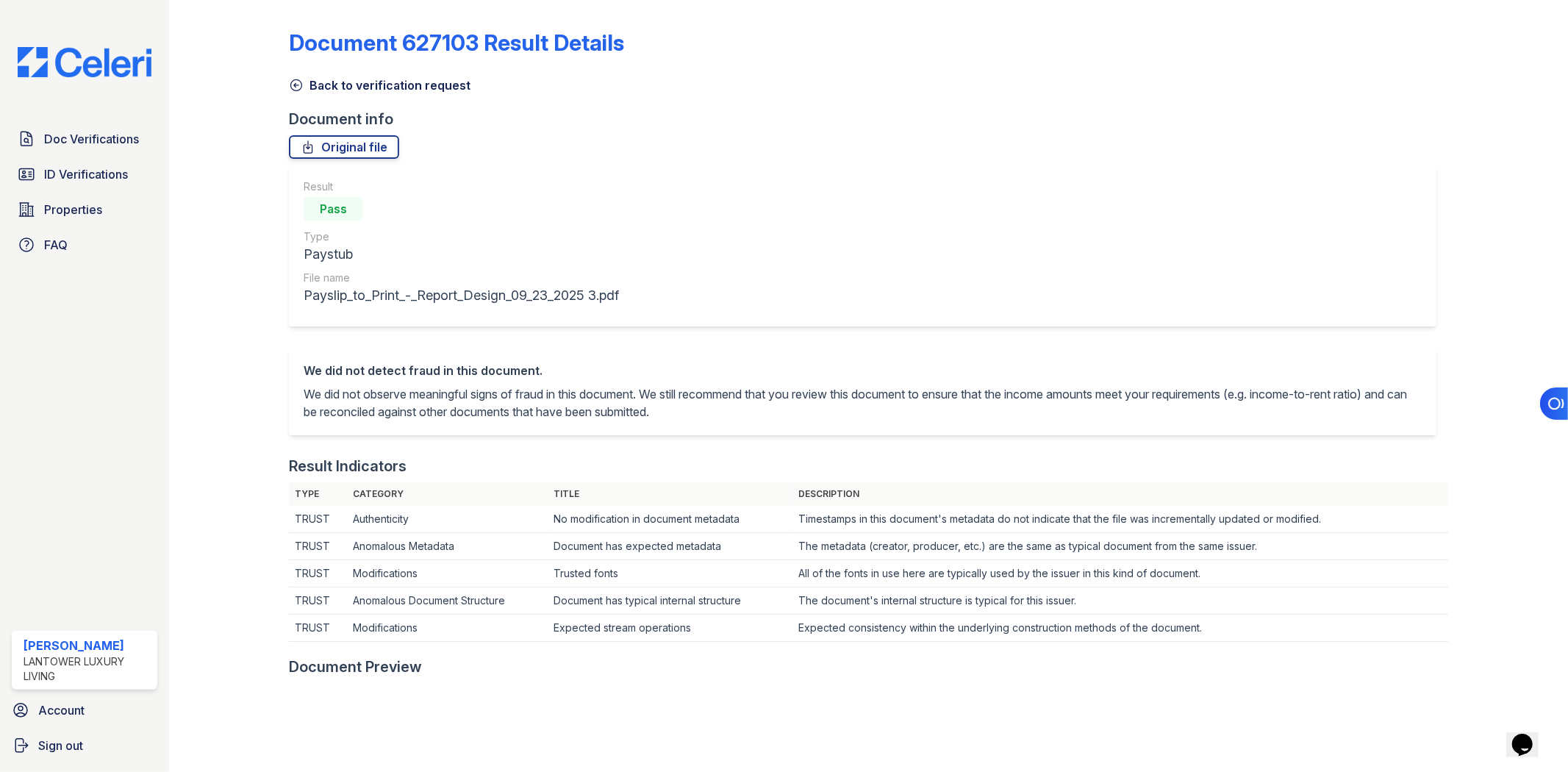
click at [297, 81] on icon at bounding box center [296, 85] width 15 height 15
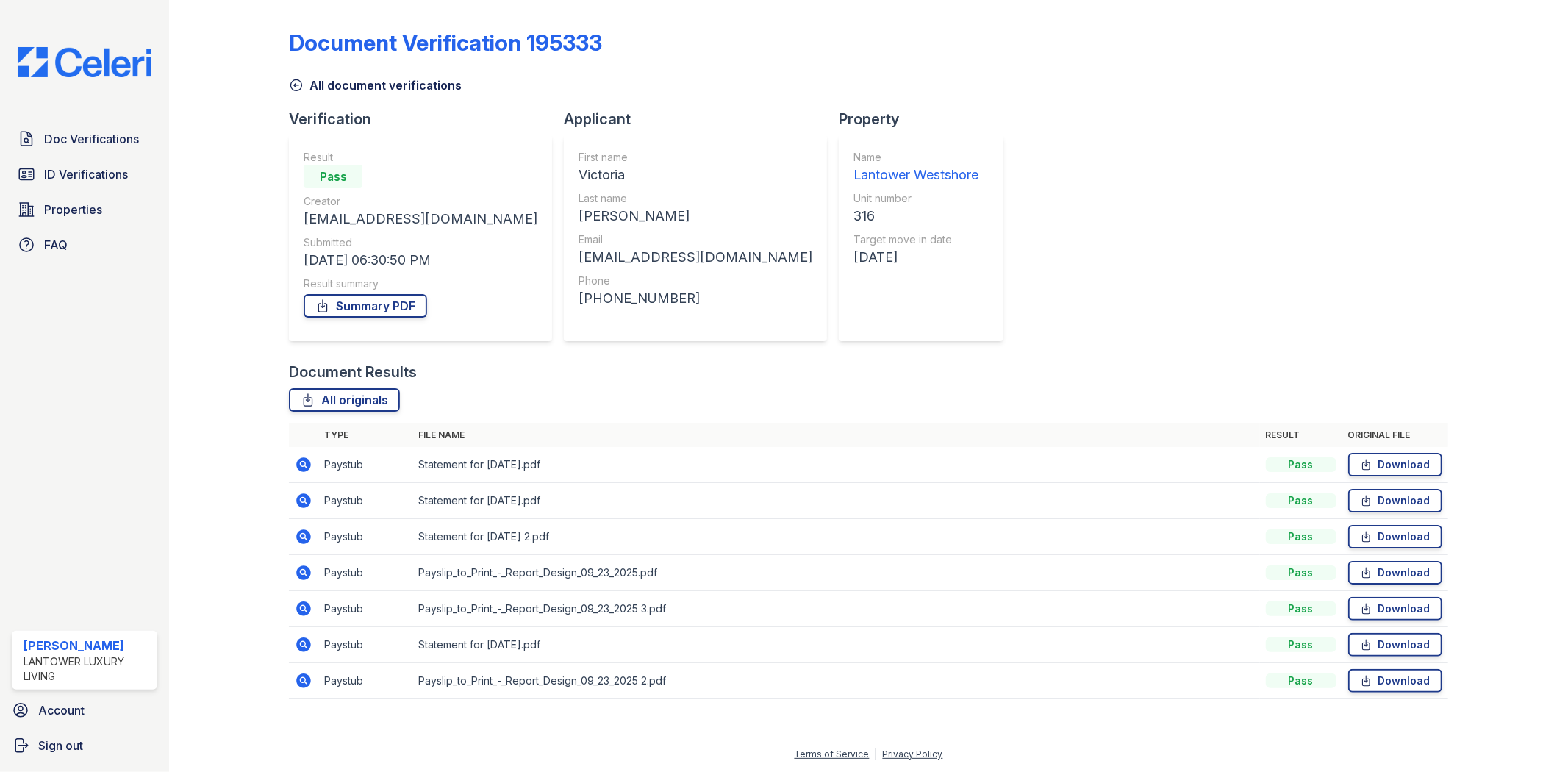
click at [311, 570] on icon at bounding box center [303, 572] width 18 height 18
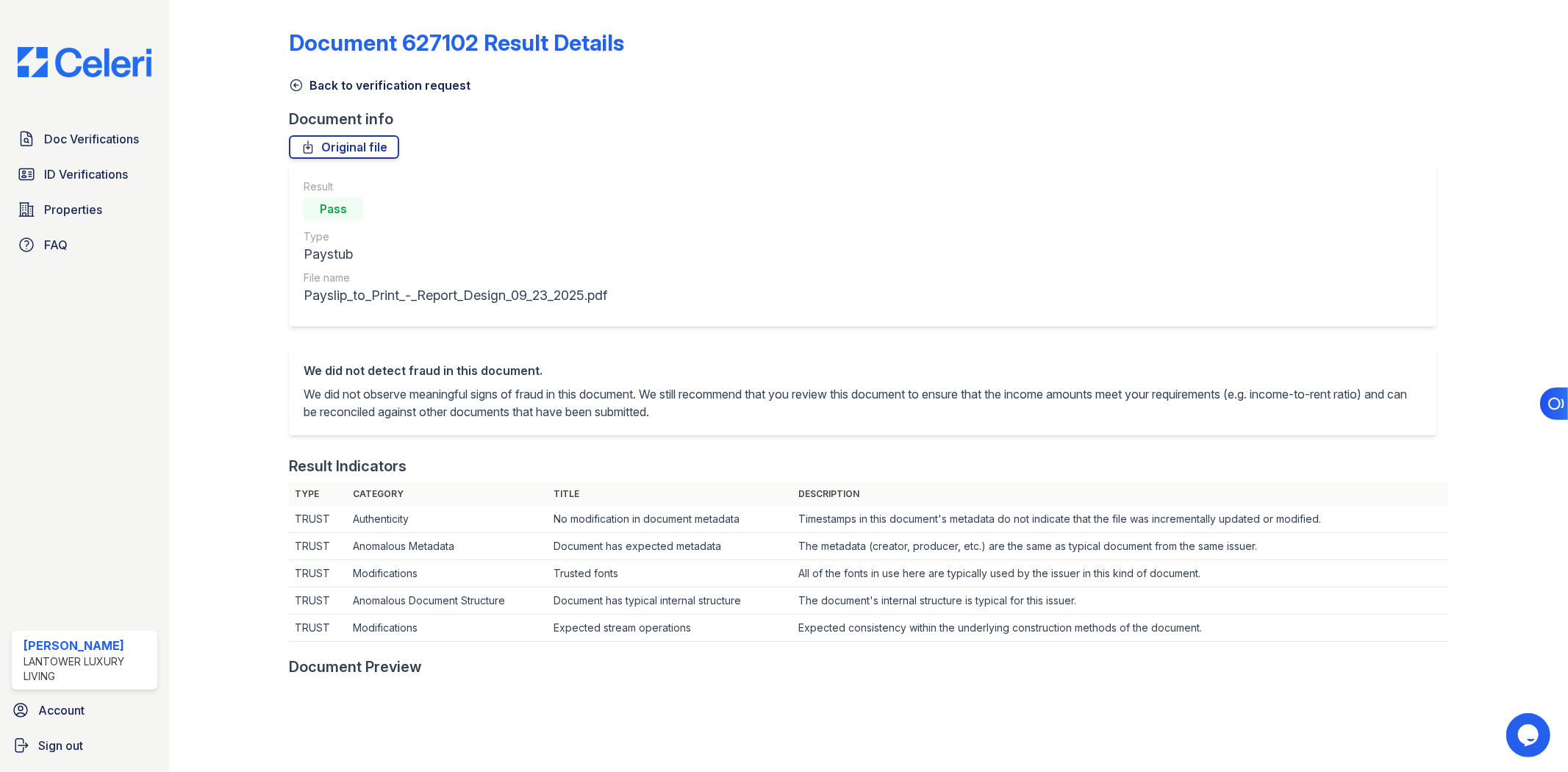
click at [290, 82] on icon at bounding box center [296, 85] width 15 height 15
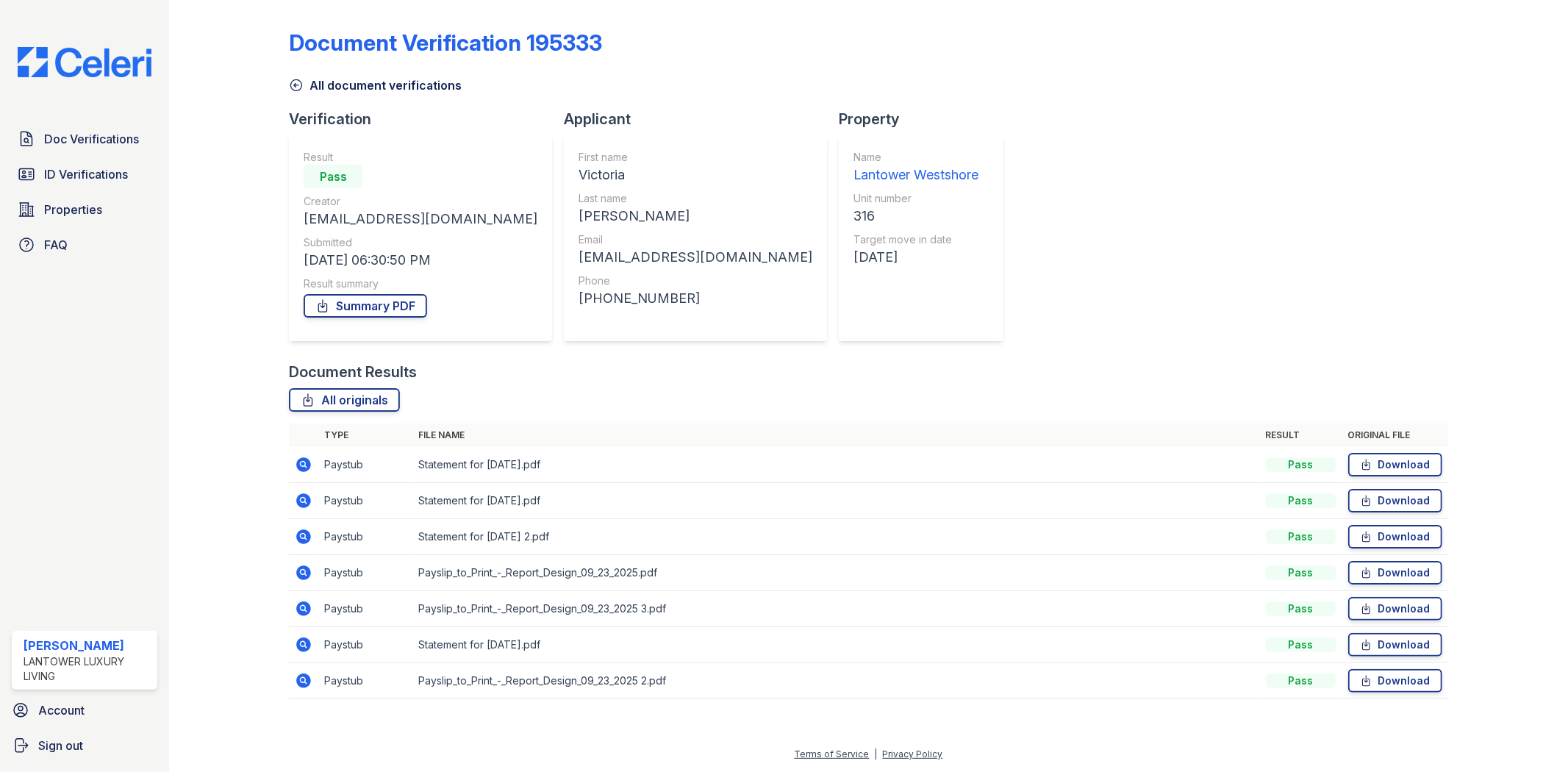
click at [284, 81] on div at bounding box center [240, 360] width 96 height 708
click at [289, 83] on icon at bounding box center [296, 85] width 15 height 15
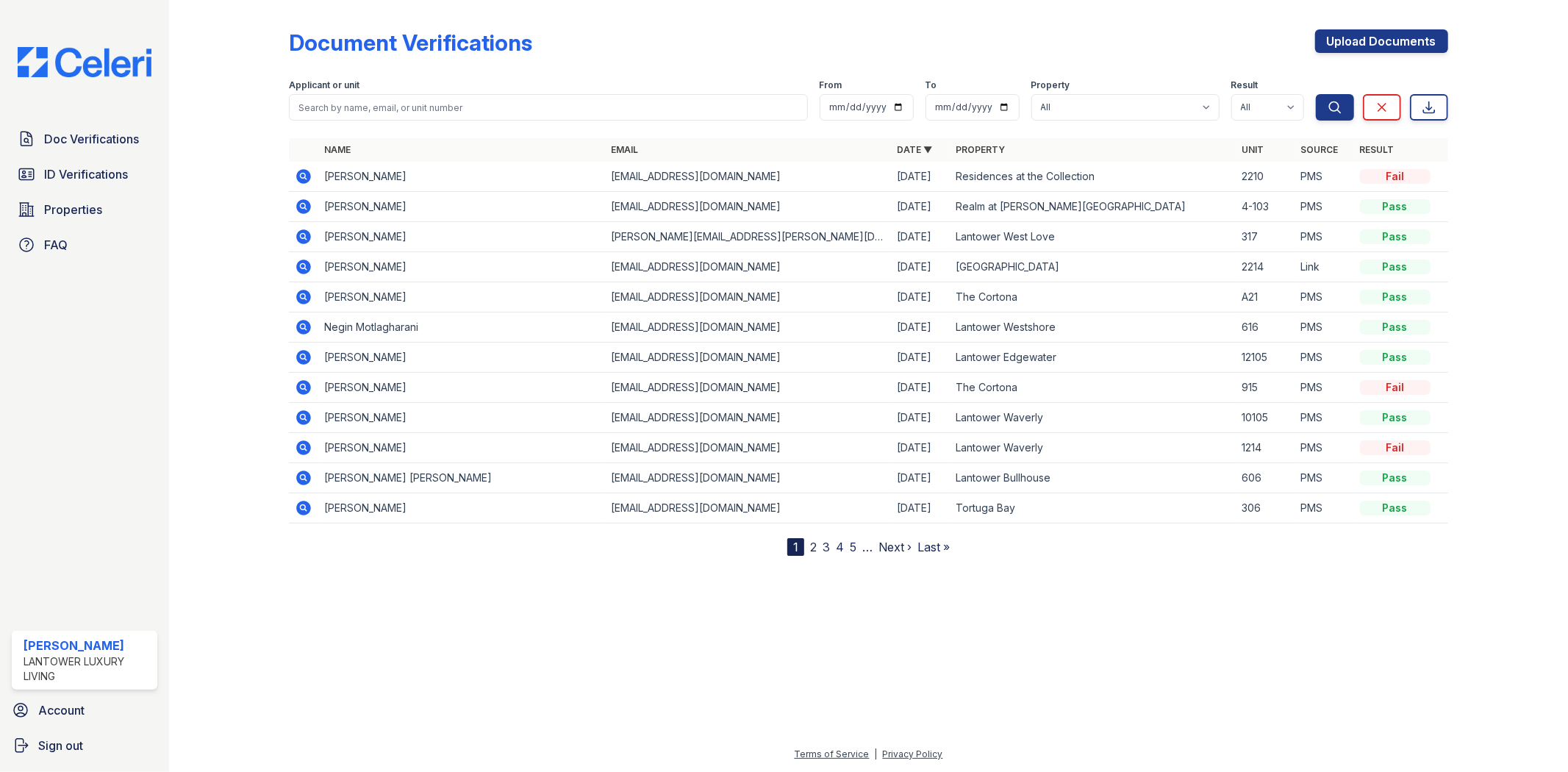
click at [1115, 79] on div "Property" at bounding box center [1125, 86] width 188 height 15
click at [1121, 91] on div "Property" at bounding box center [1125, 86] width 188 height 15
click at [1118, 91] on div "Property" at bounding box center [1125, 86] width 188 height 15
click at [1098, 100] on select "All Lantower Ambrosio Lantower Asturia Lantower Brandon Crossroads Lantower Bul…" at bounding box center [1125, 107] width 188 height 27
select select "4687"
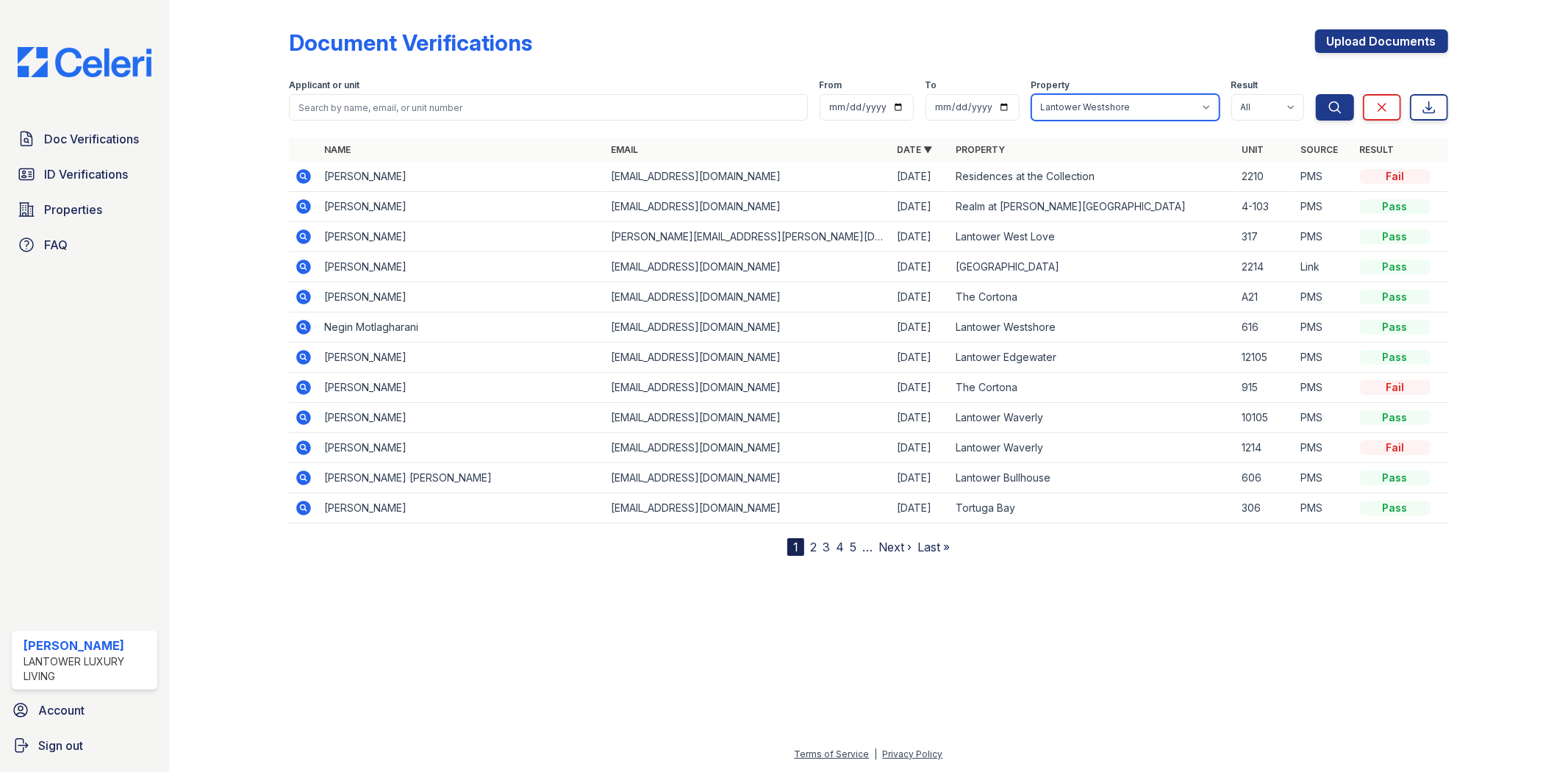
click at [1031, 94] on select "All Lantower Ambrosio Lantower Asturia Lantower Brandon Crossroads Lantower Bul…" at bounding box center [1125, 107] width 188 height 27
click at [1339, 100] on icon "submit" at bounding box center [1335, 107] width 15 height 15
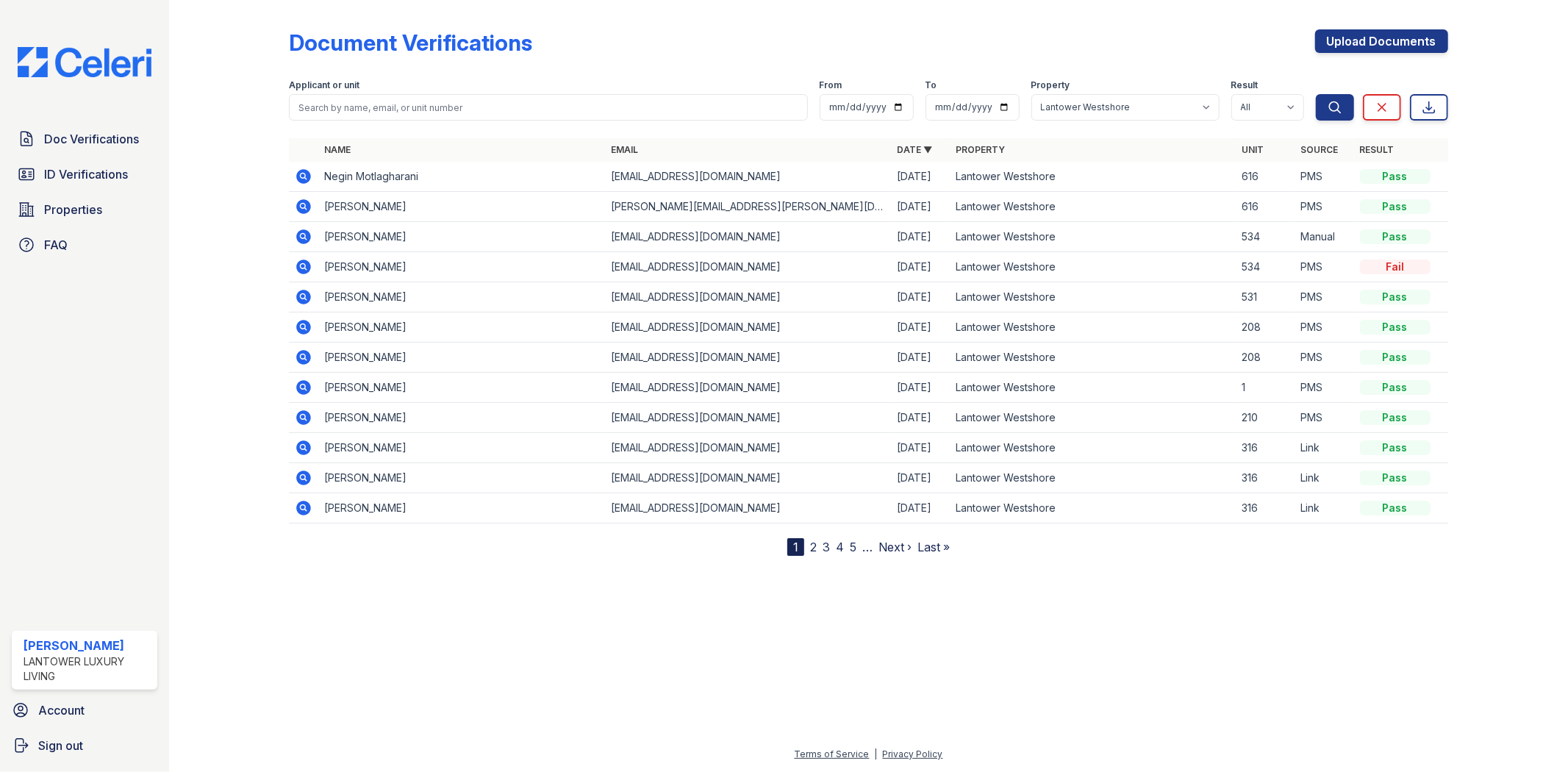
click at [810, 549] on link "2" at bounding box center [813, 547] width 6 height 15
click at [307, 388] on icon at bounding box center [304, 387] width 15 height 15
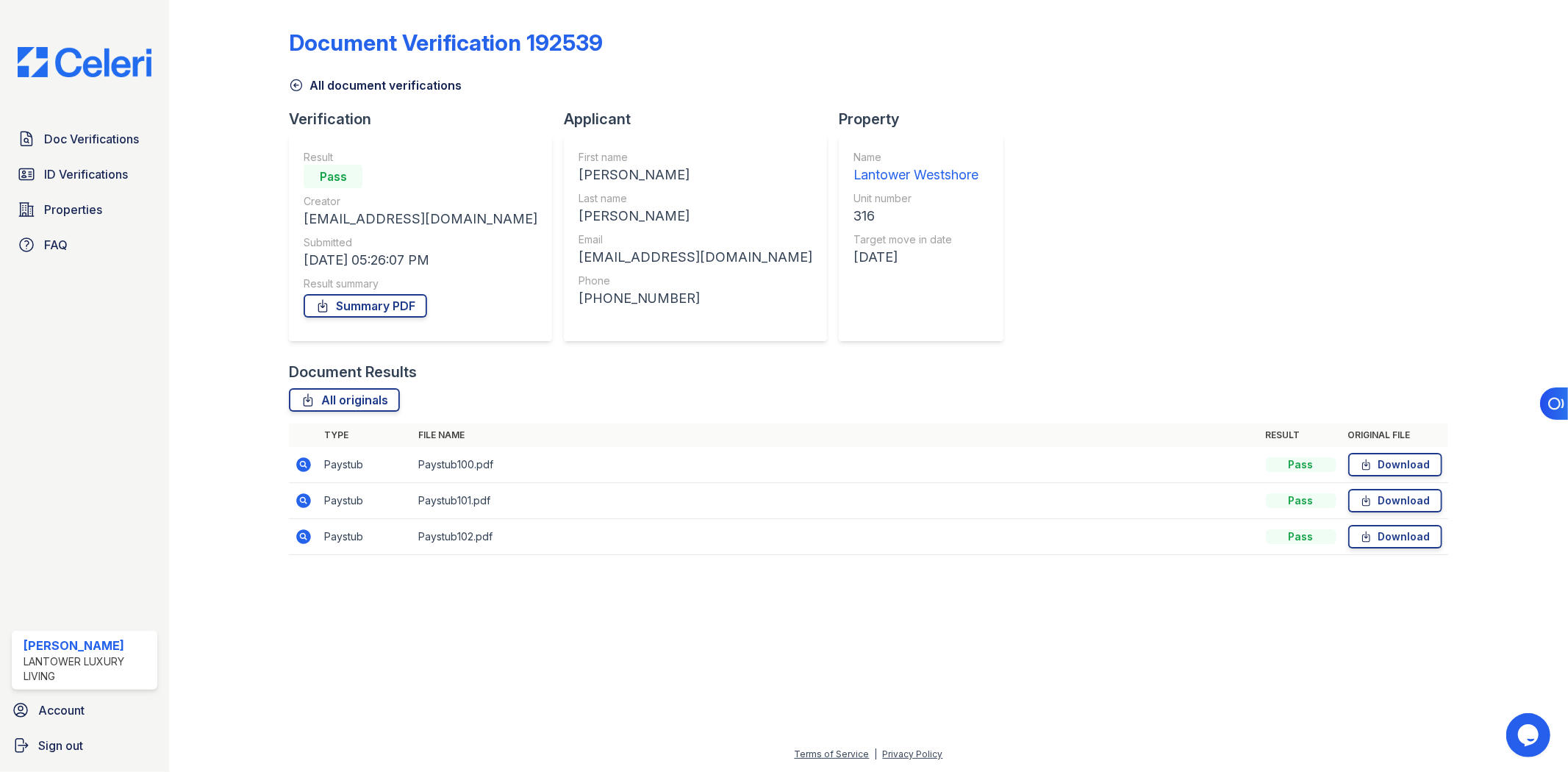
click at [302, 535] on icon at bounding box center [303, 535] width 4 height 4
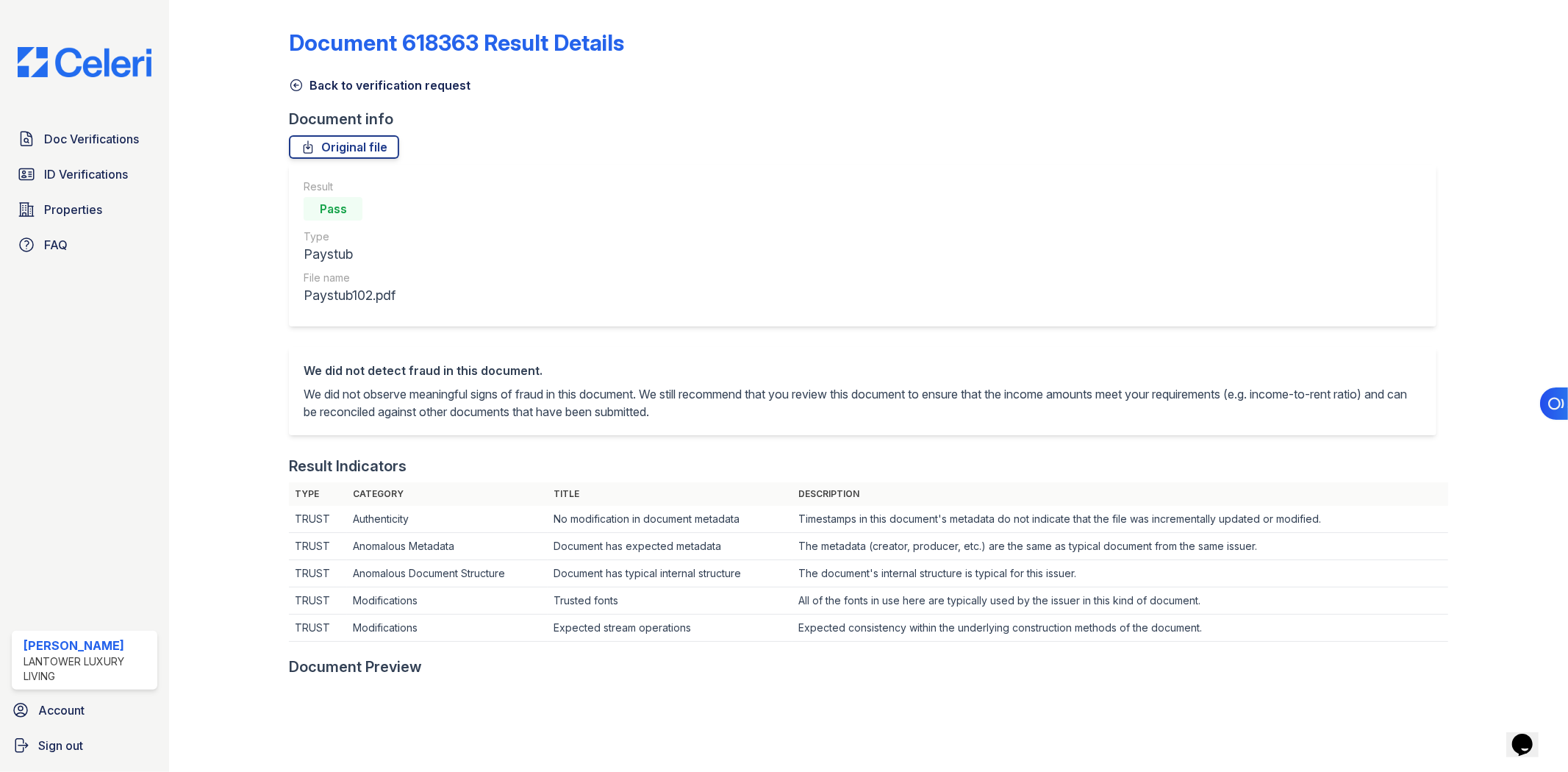
click at [316, 86] on link "Back to verification request" at bounding box center [380, 85] width 182 height 18
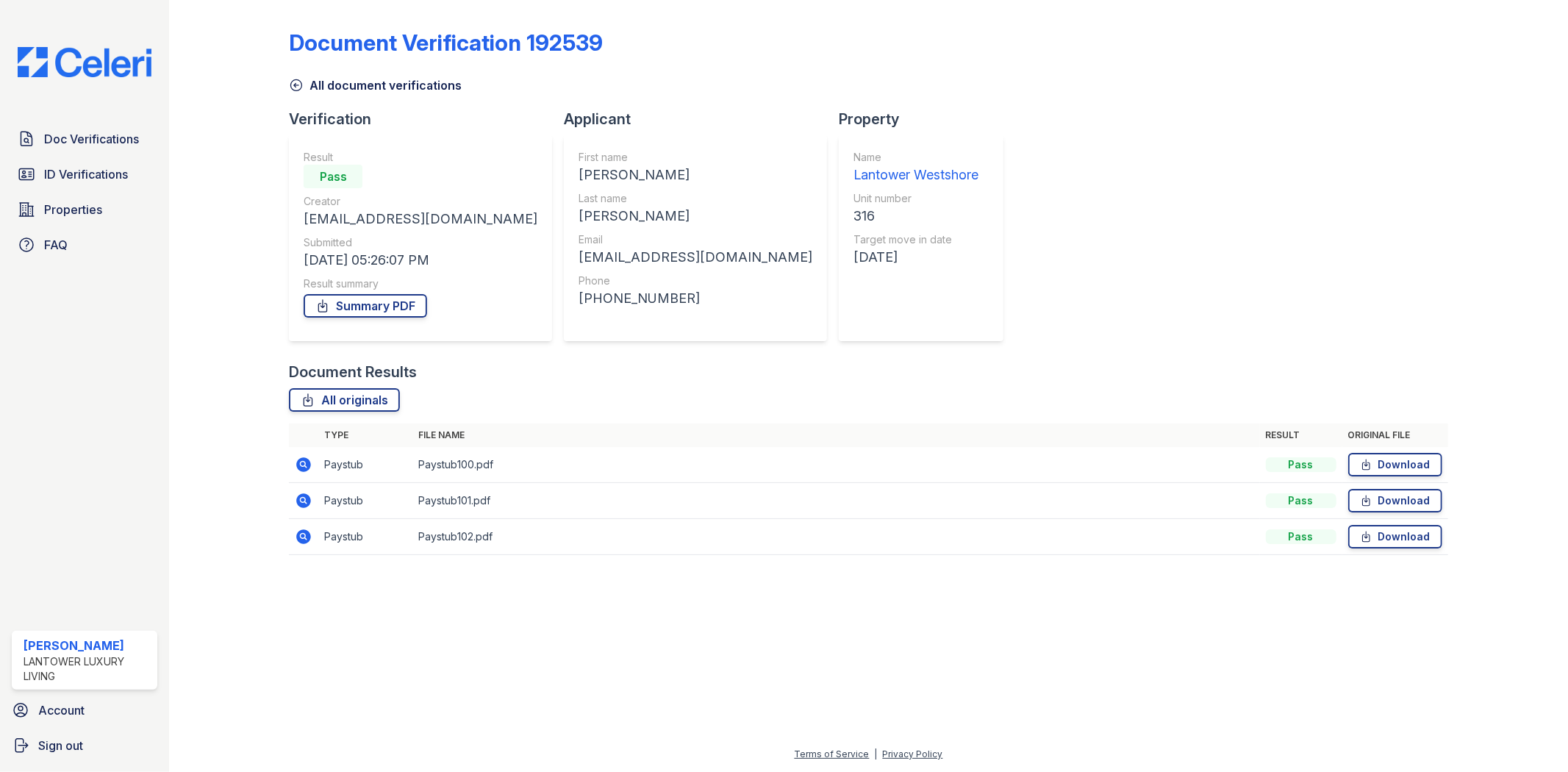
click at [299, 506] on icon at bounding box center [303, 500] width 18 height 18
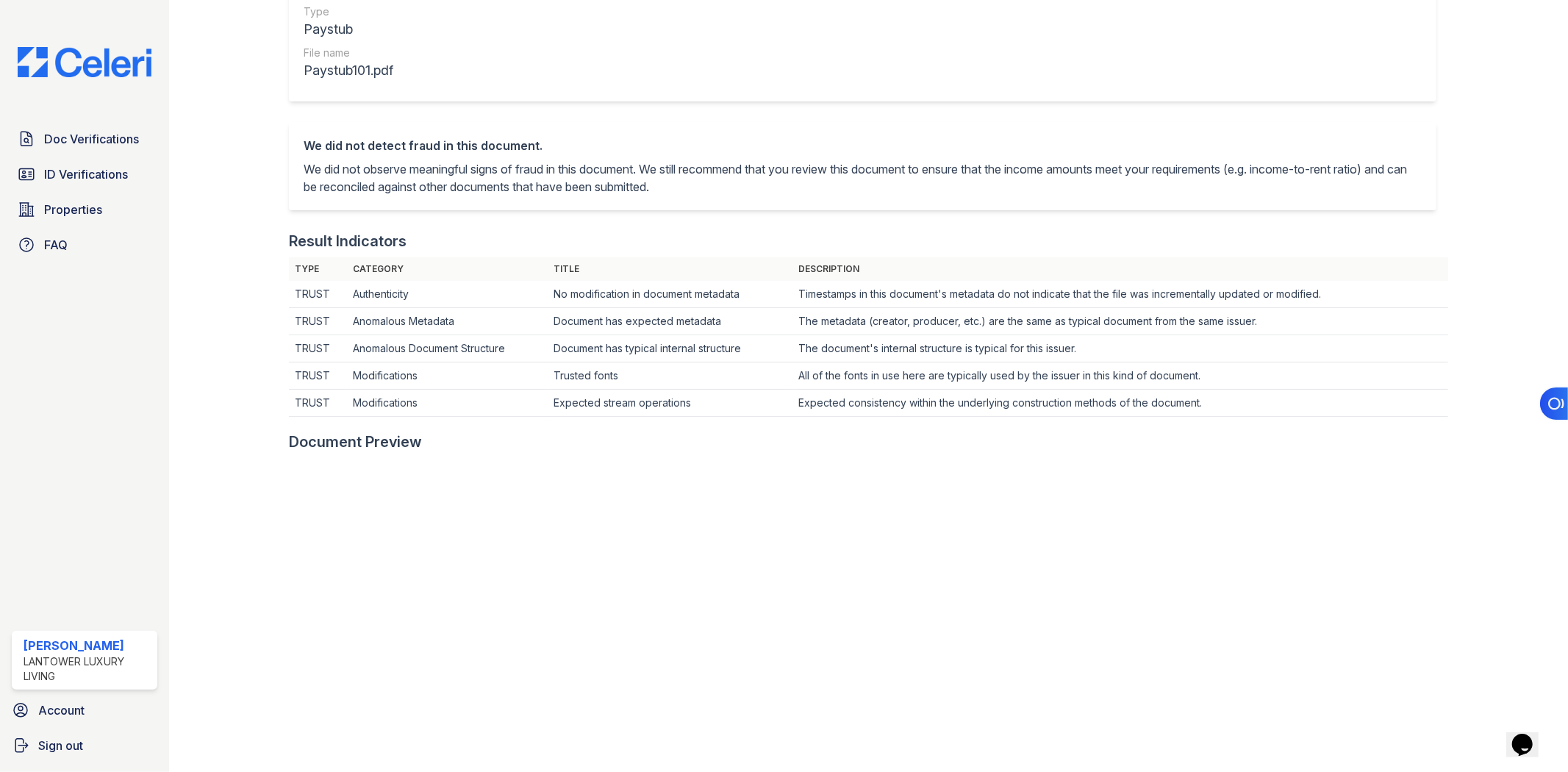
scroll to position [81, 0]
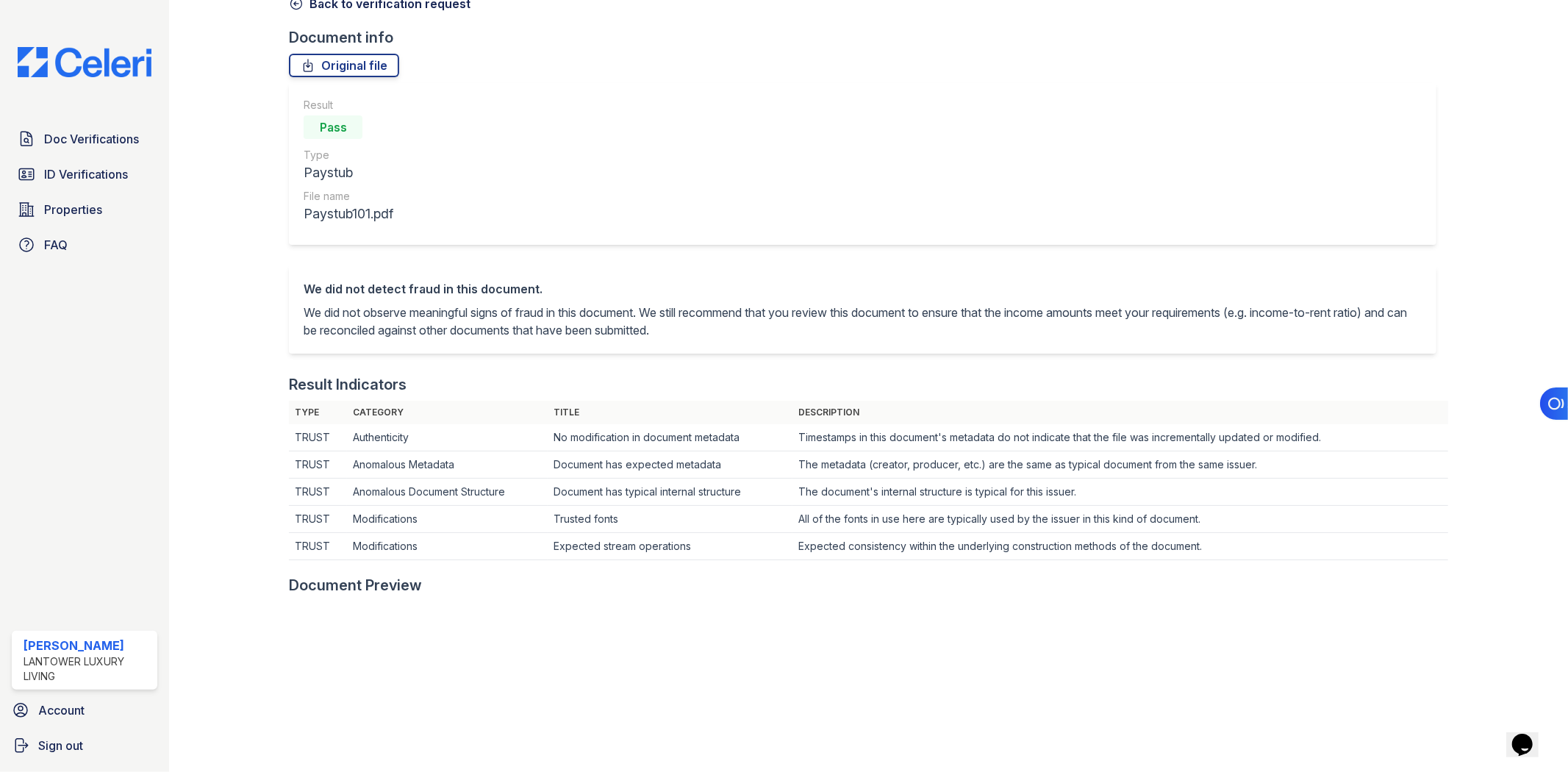
click at [334, 6] on link "Back to verification request" at bounding box center [380, 3] width 182 height 18
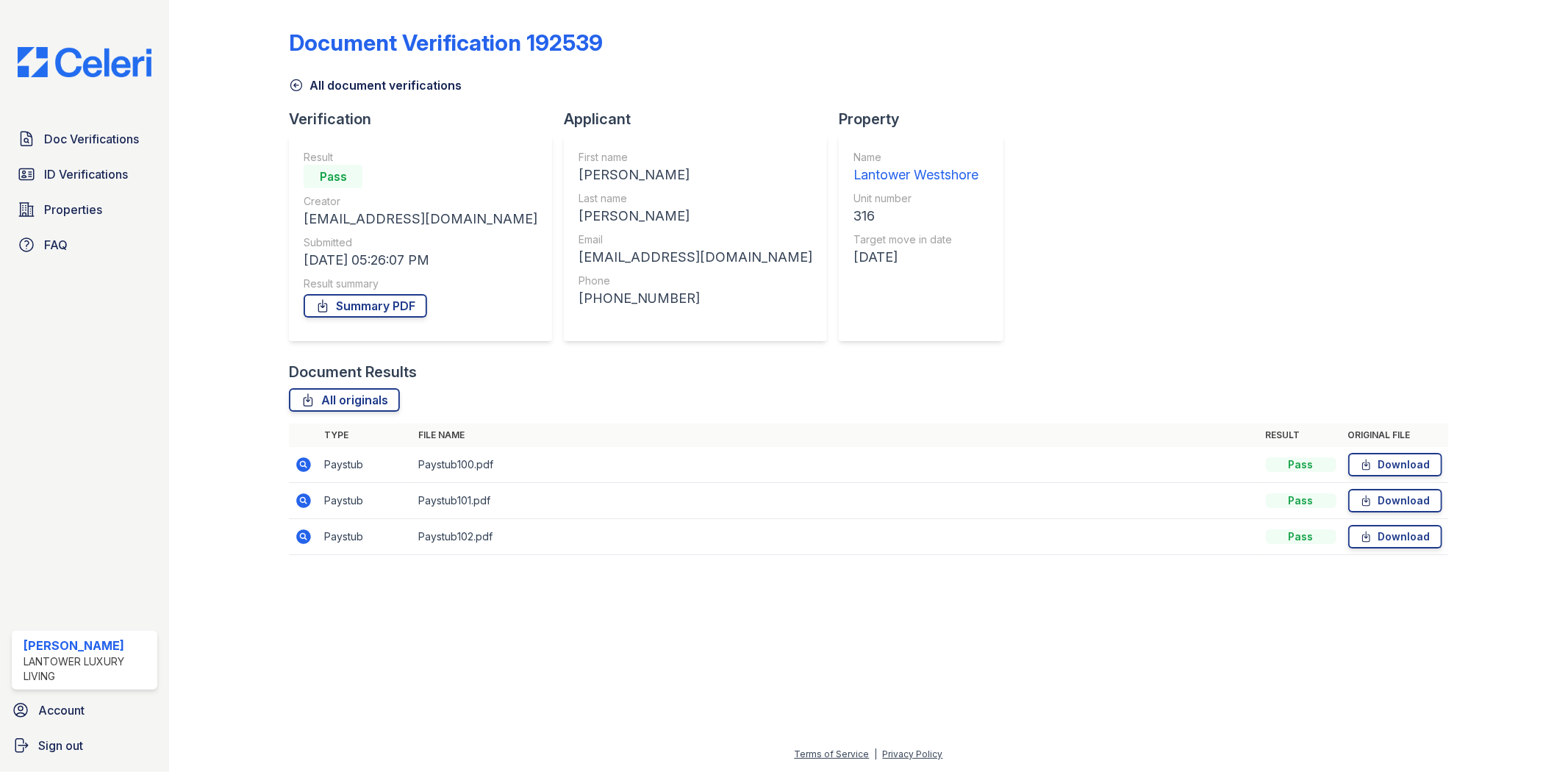
click at [302, 461] on icon at bounding box center [303, 463] width 4 height 4
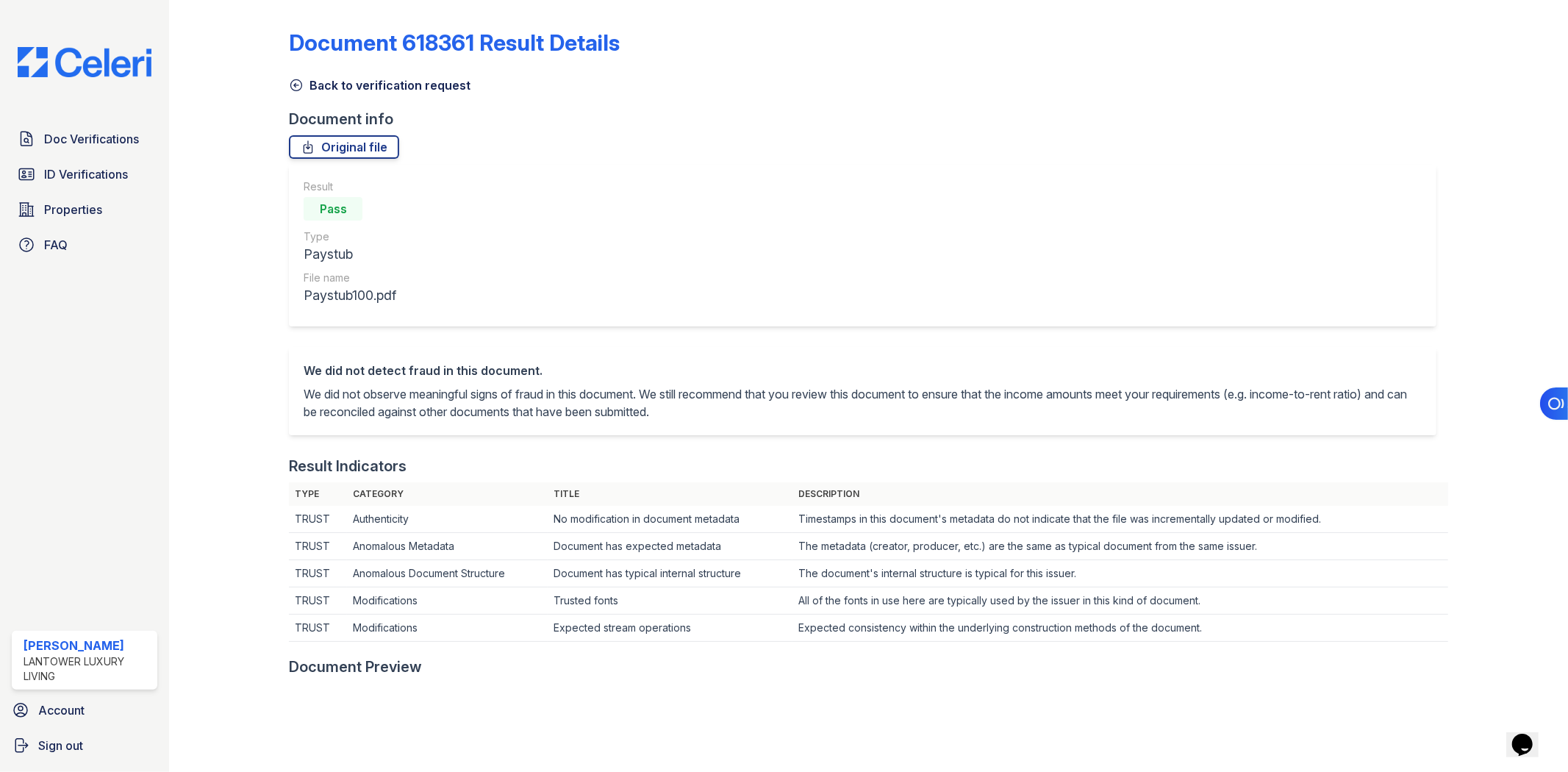
click at [359, 82] on link "Back to verification request" at bounding box center [380, 85] width 182 height 18
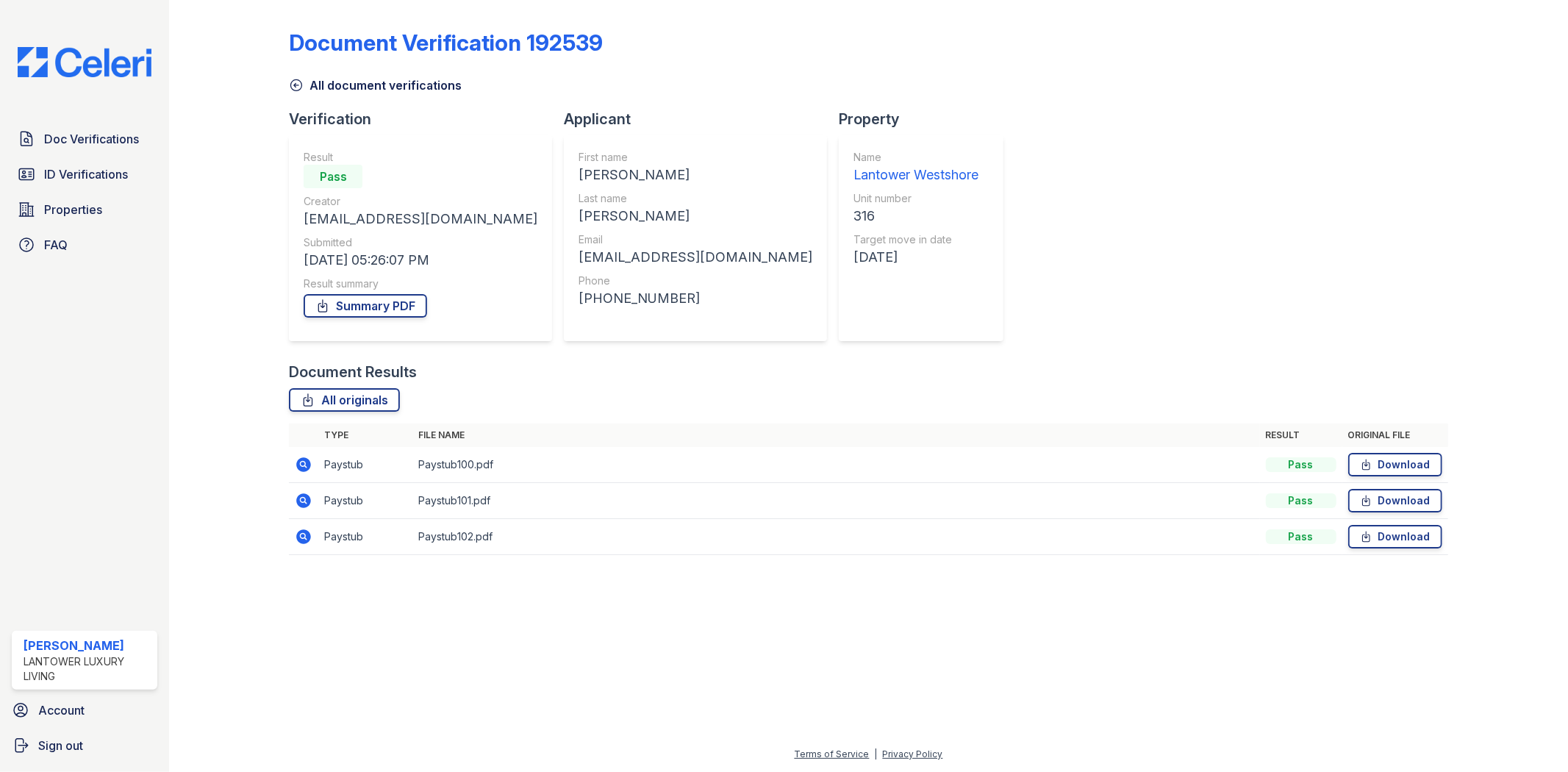
click at [1040, 294] on div "Document Verification 192539 All document verifications Verification Result Pas…" at bounding box center [868, 288] width 1158 height 564
